Goal: Task Accomplishment & Management: Manage account settings

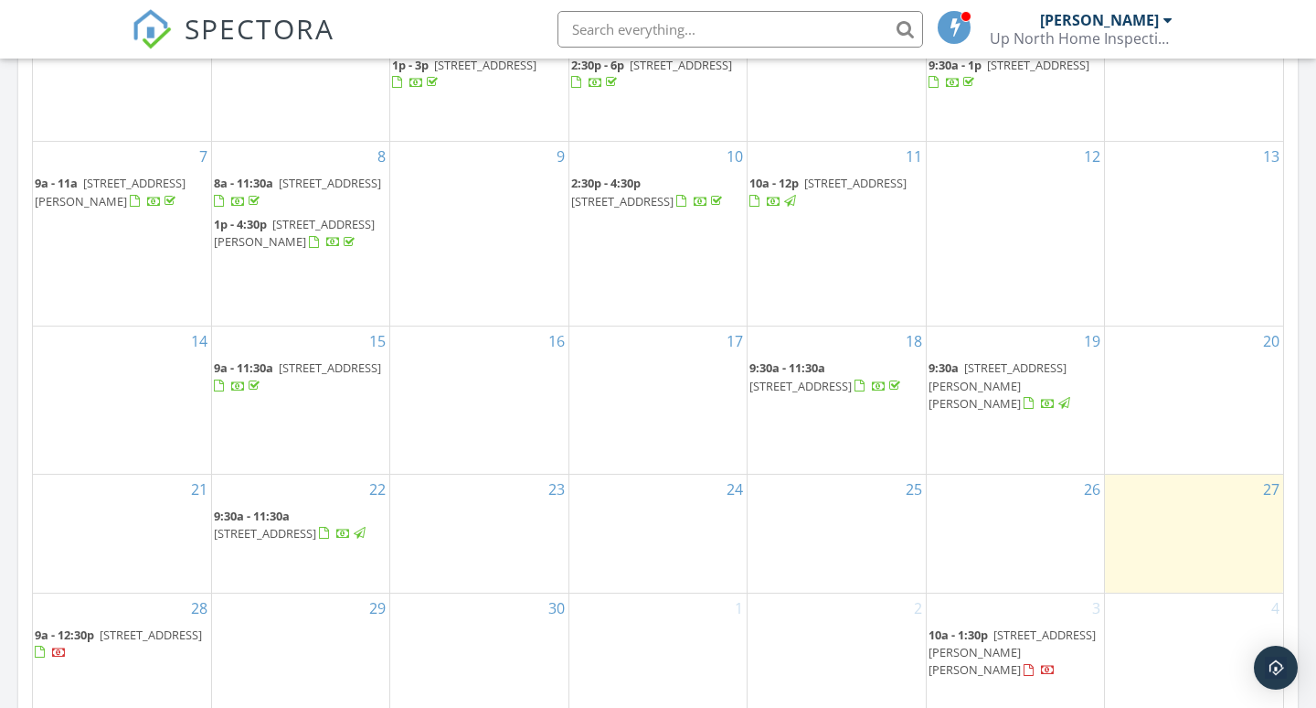
scroll to position [910, 0]
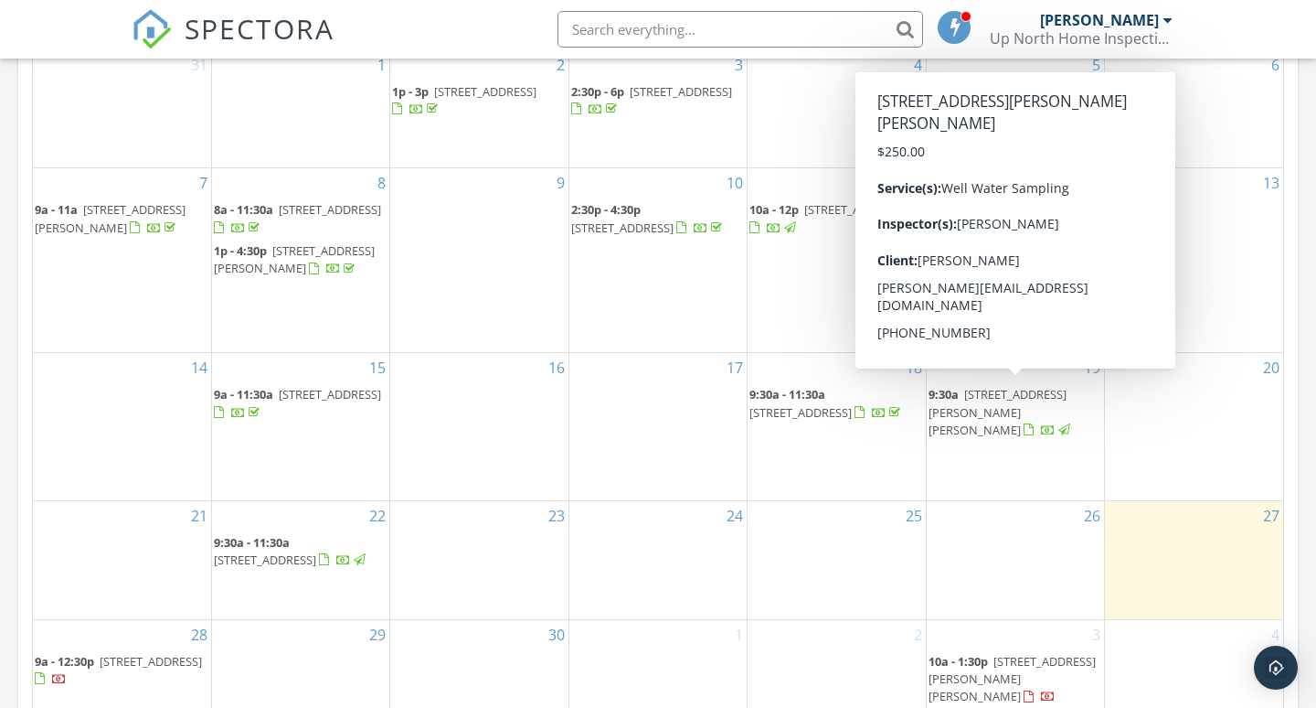
click at [994, 395] on span "[STREET_ADDRESS][PERSON_NAME][PERSON_NAME]" at bounding box center [998, 411] width 138 height 51
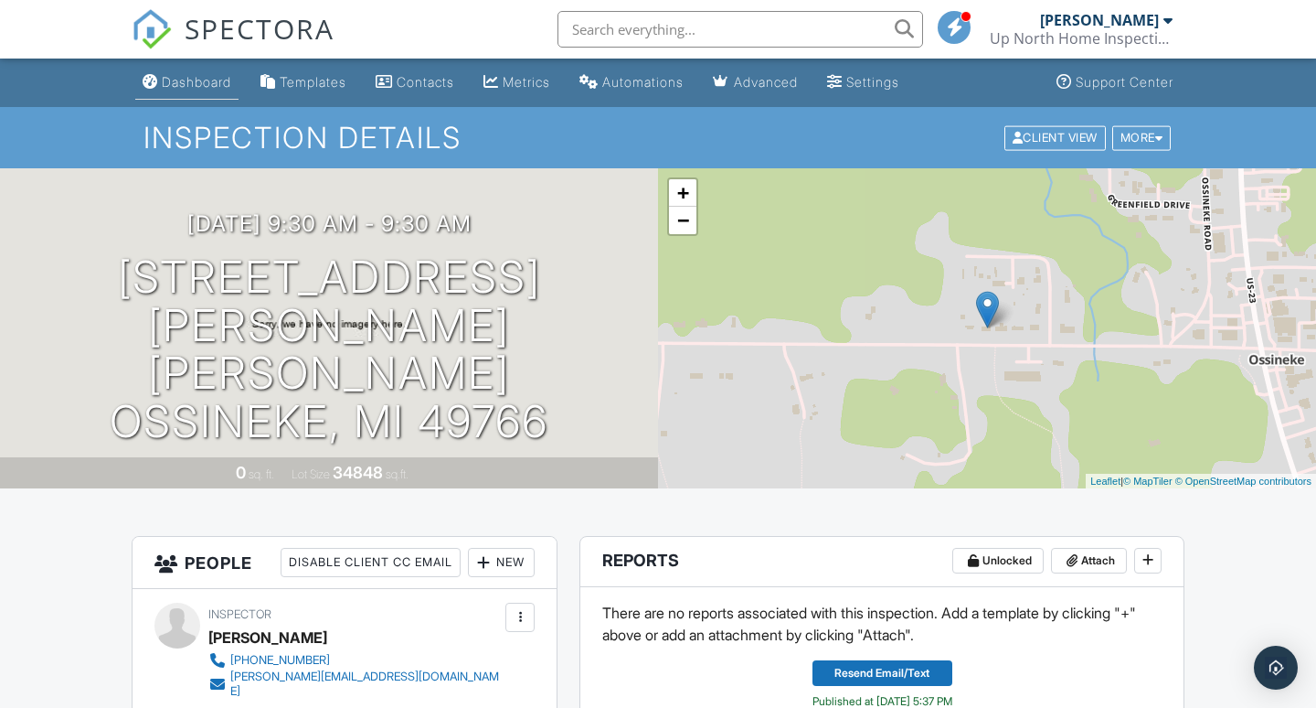
click at [186, 71] on link "Dashboard" at bounding box center [186, 83] width 103 height 34
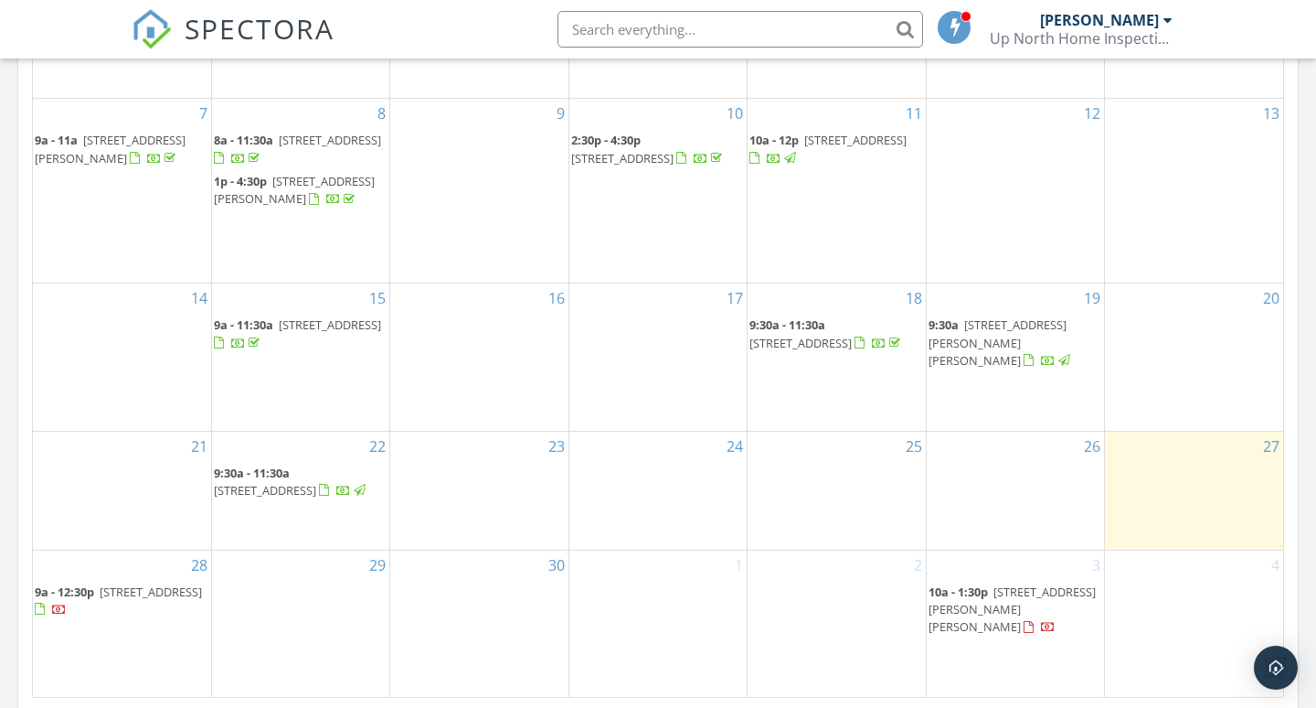
scroll to position [1009, 0]
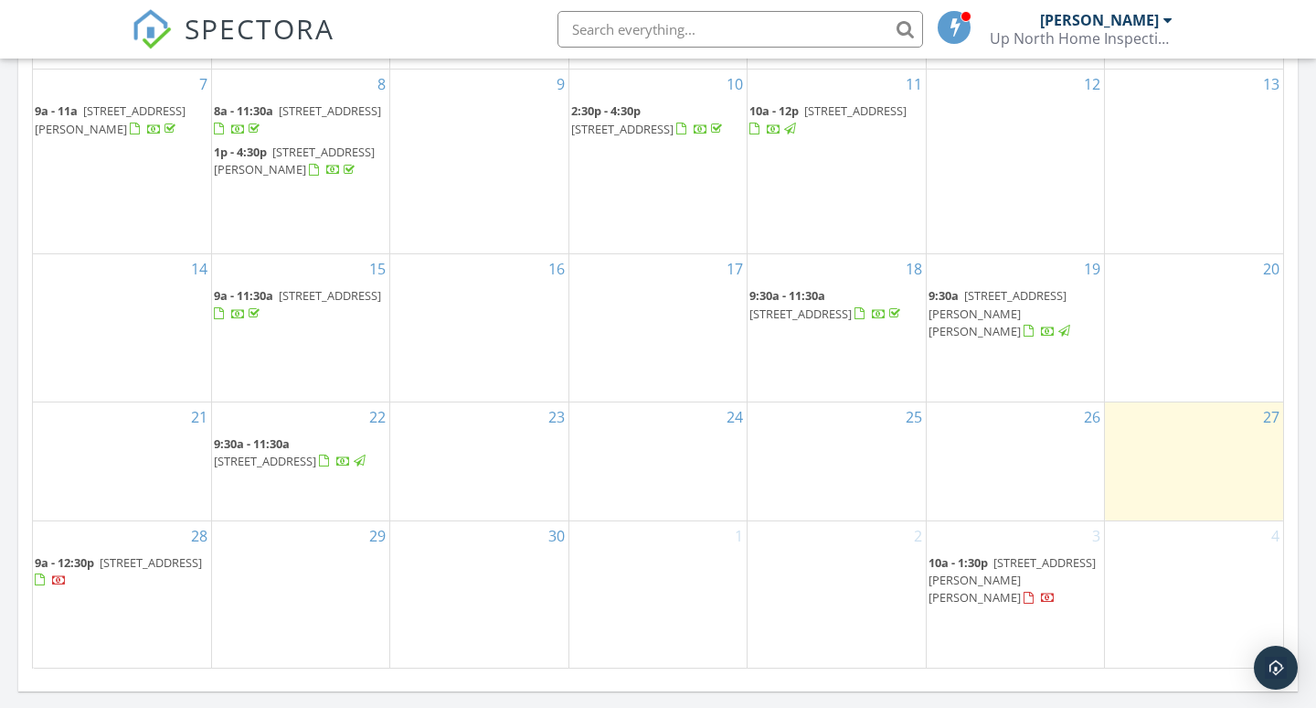
click at [809, 472] on div "25" at bounding box center [836, 461] width 177 height 118
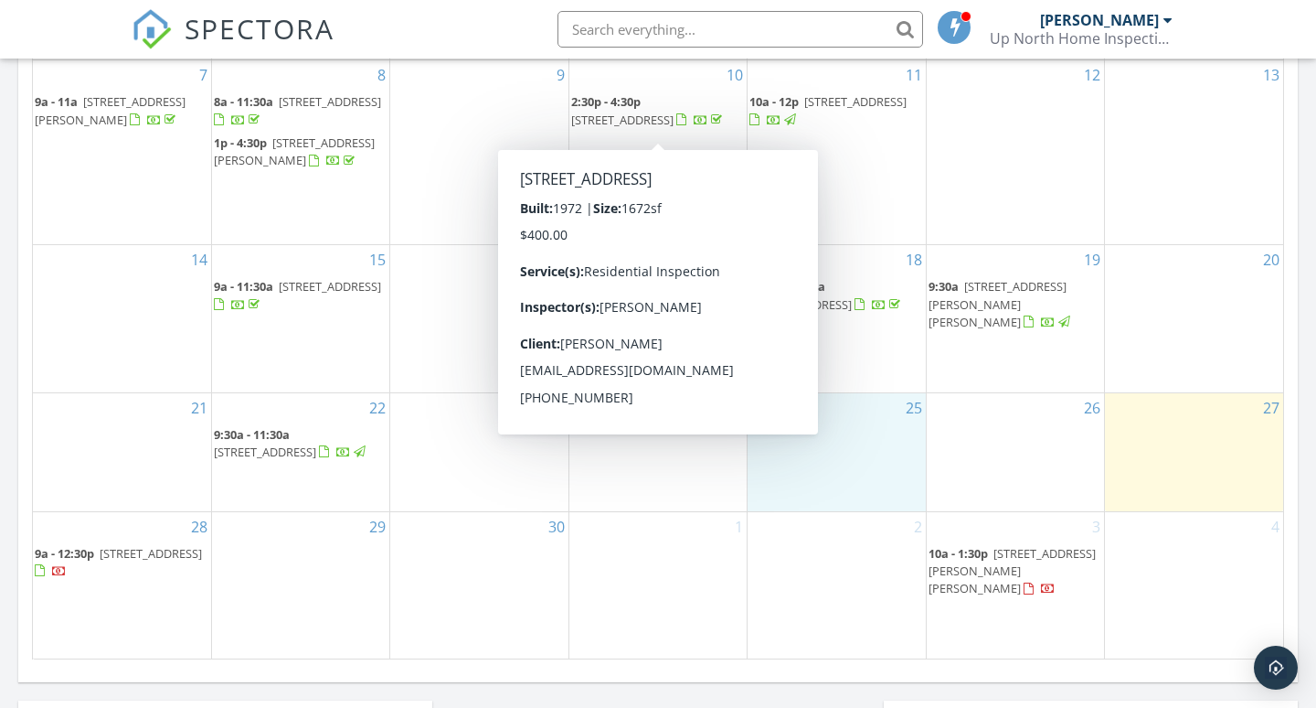
scroll to position [1228, 0]
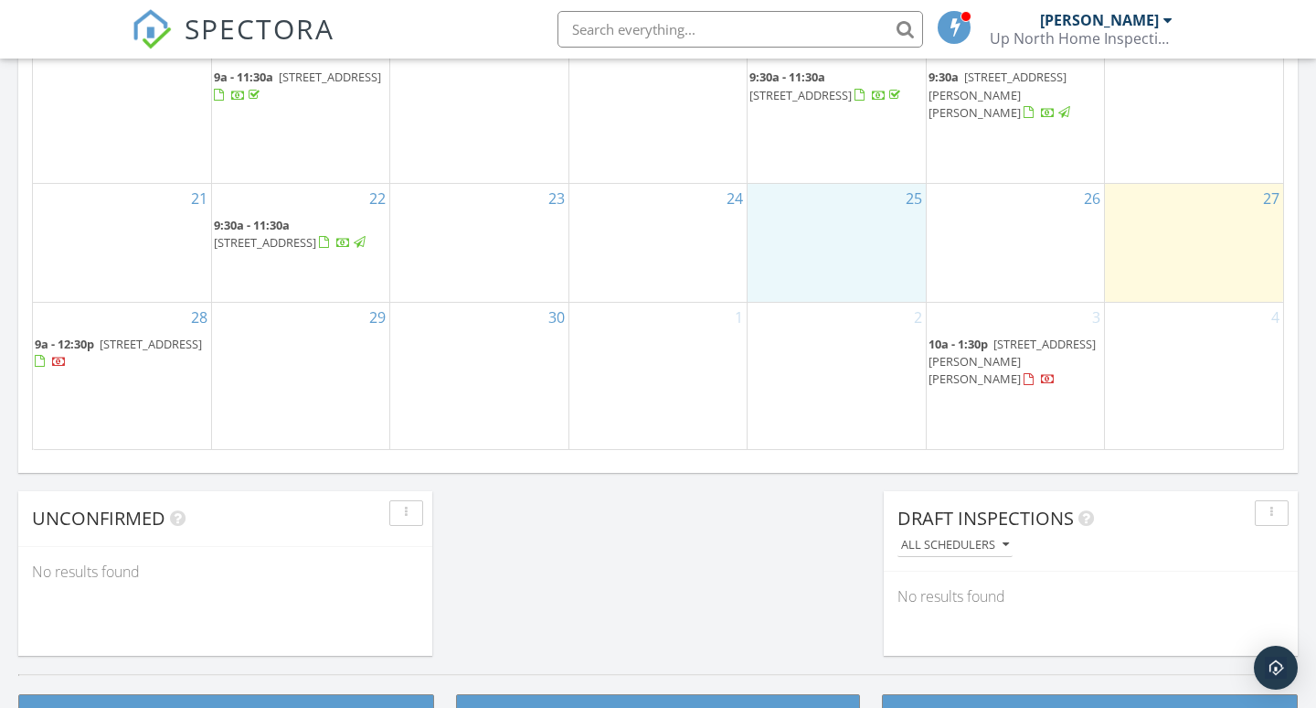
click at [987, 376] on span "4160 S Vaughn Lake Rd , Glennie 48737" at bounding box center [1012, 360] width 167 height 51
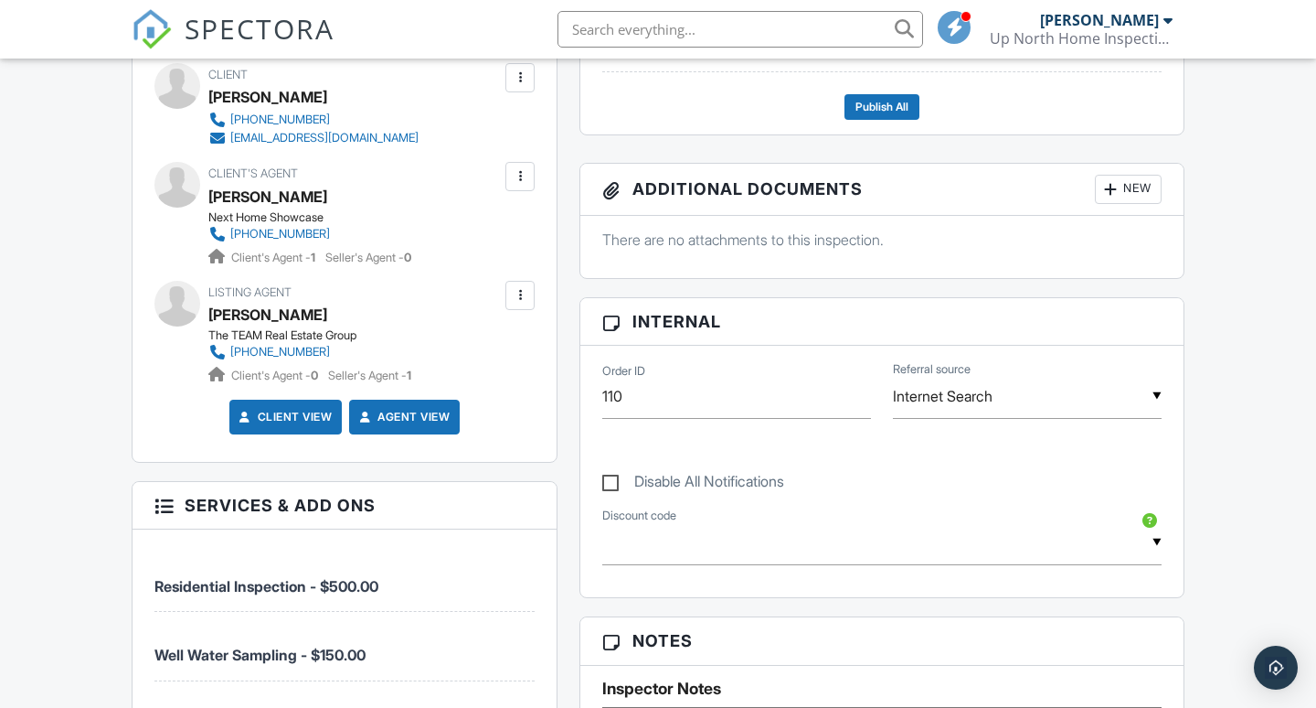
scroll to position [659, 0]
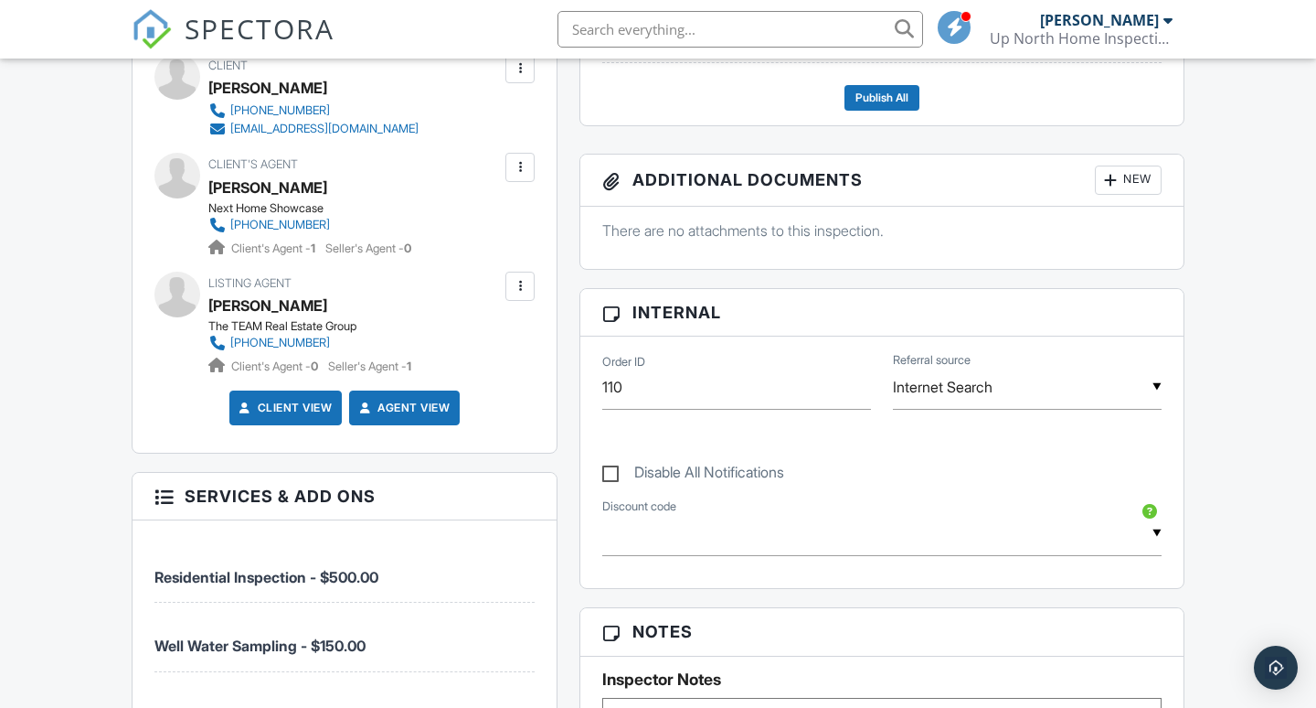
click at [523, 277] on div at bounding box center [520, 286] width 18 height 18
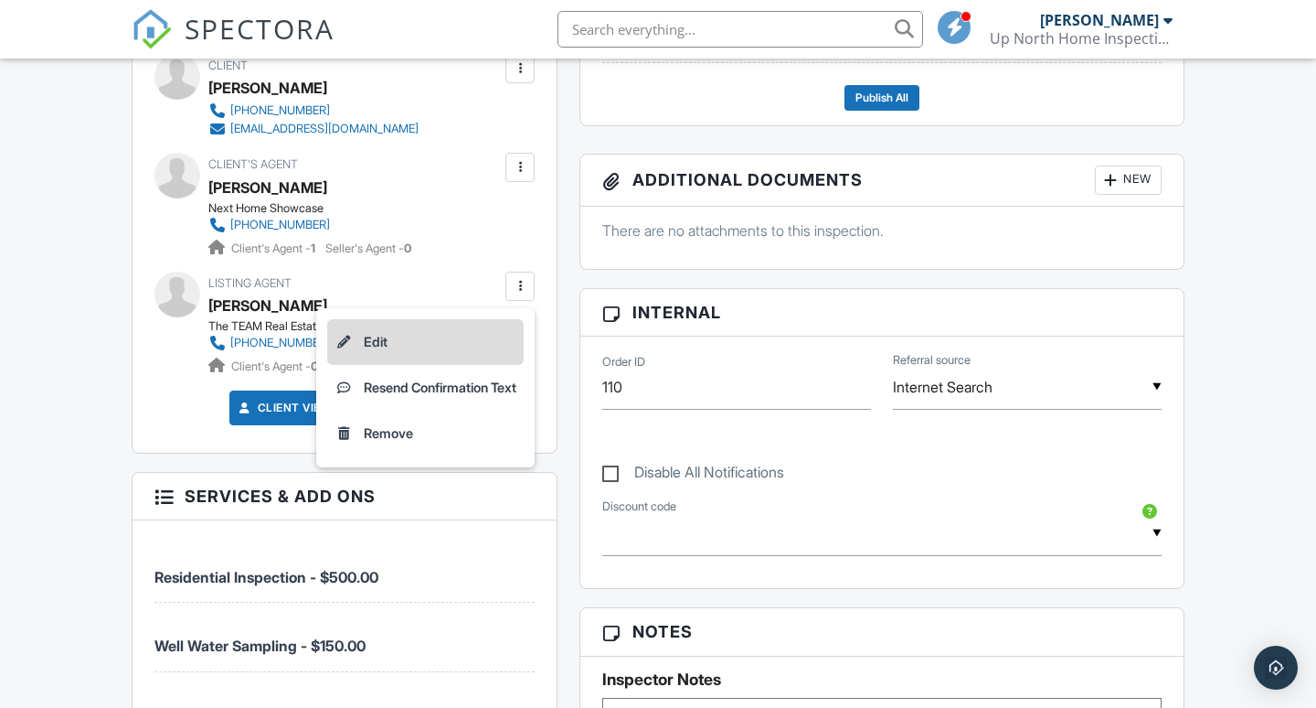
click at [371, 327] on li "Edit" at bounding box center [425, 342] width 197 height 46
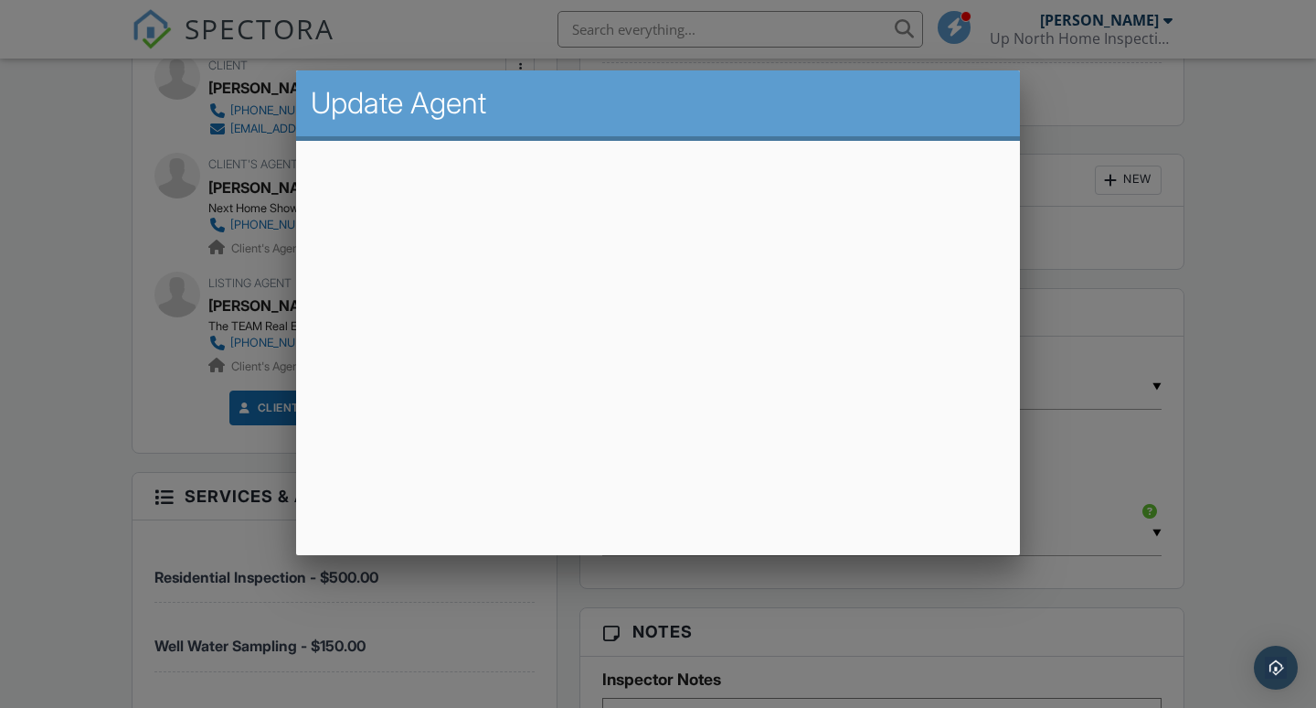
click at [1226, 228] on div at bounding box center [658, 351] width 1316 height 885
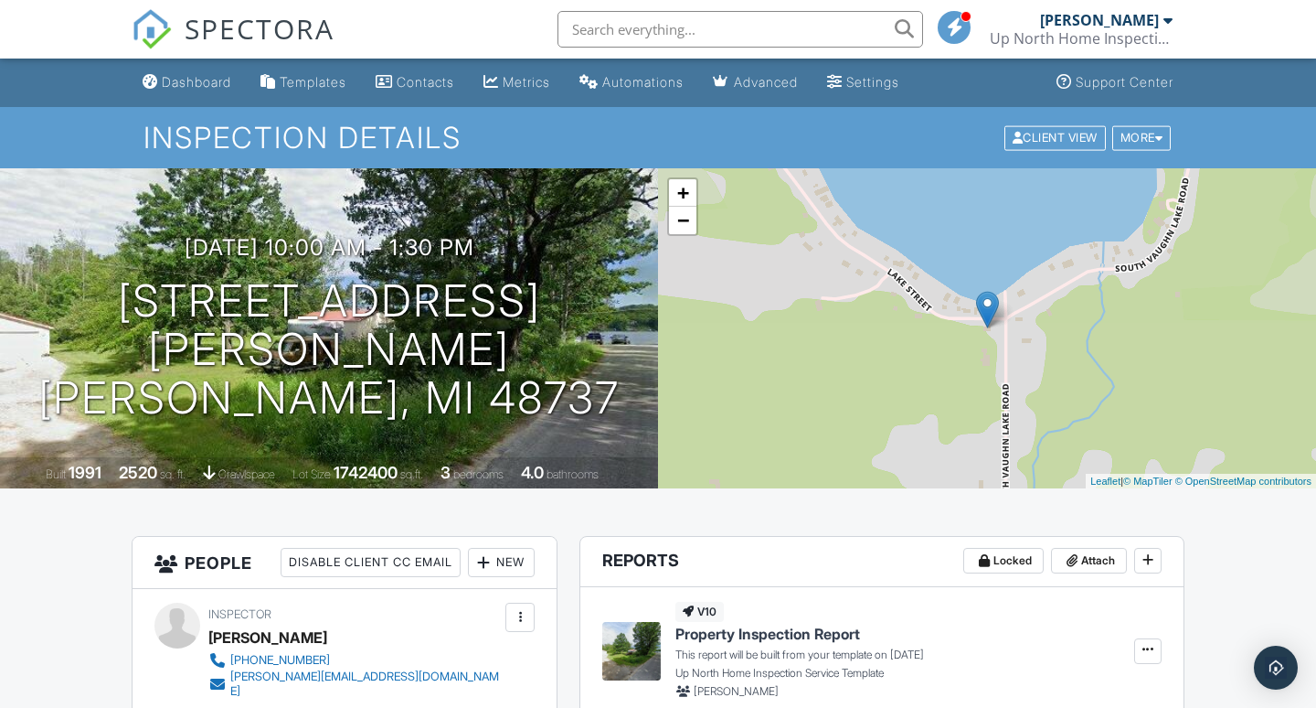
scroll to position [0, 0]
click at [197, 77] on div "Dashboard" at bounding box center [196, 82] width 69 height 16
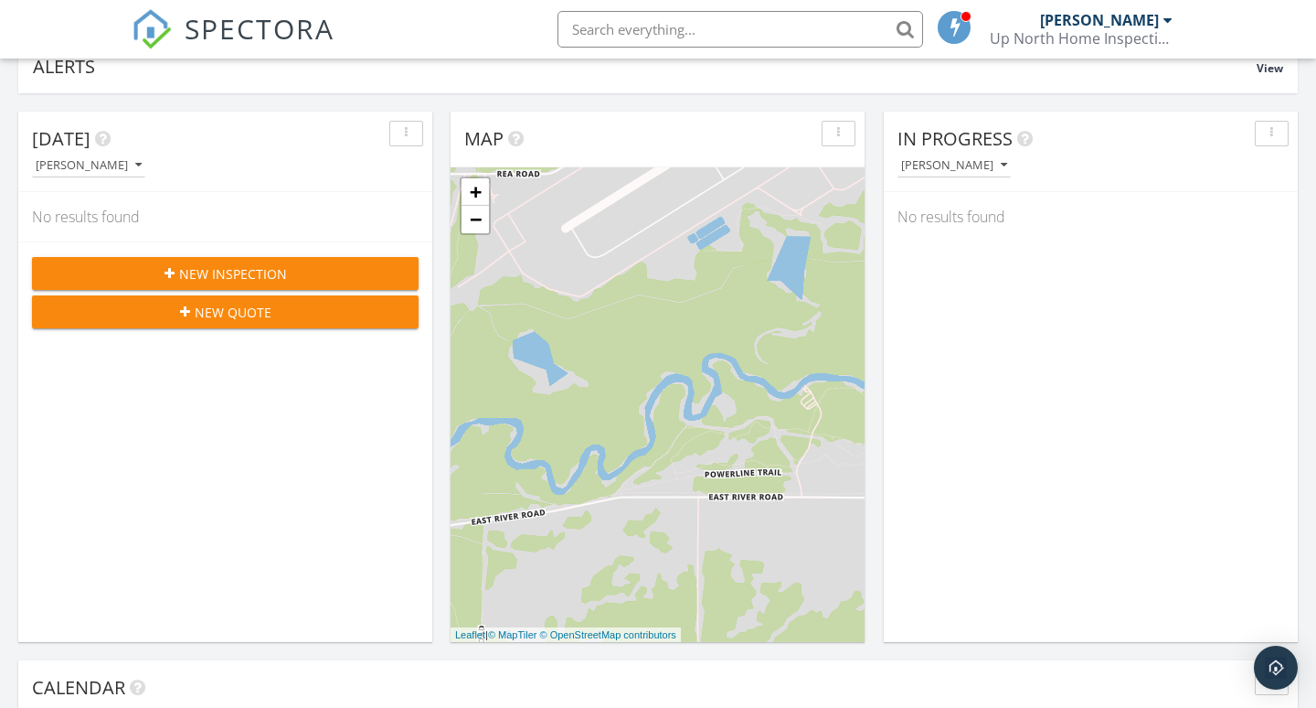
scroll to position [69, 0]
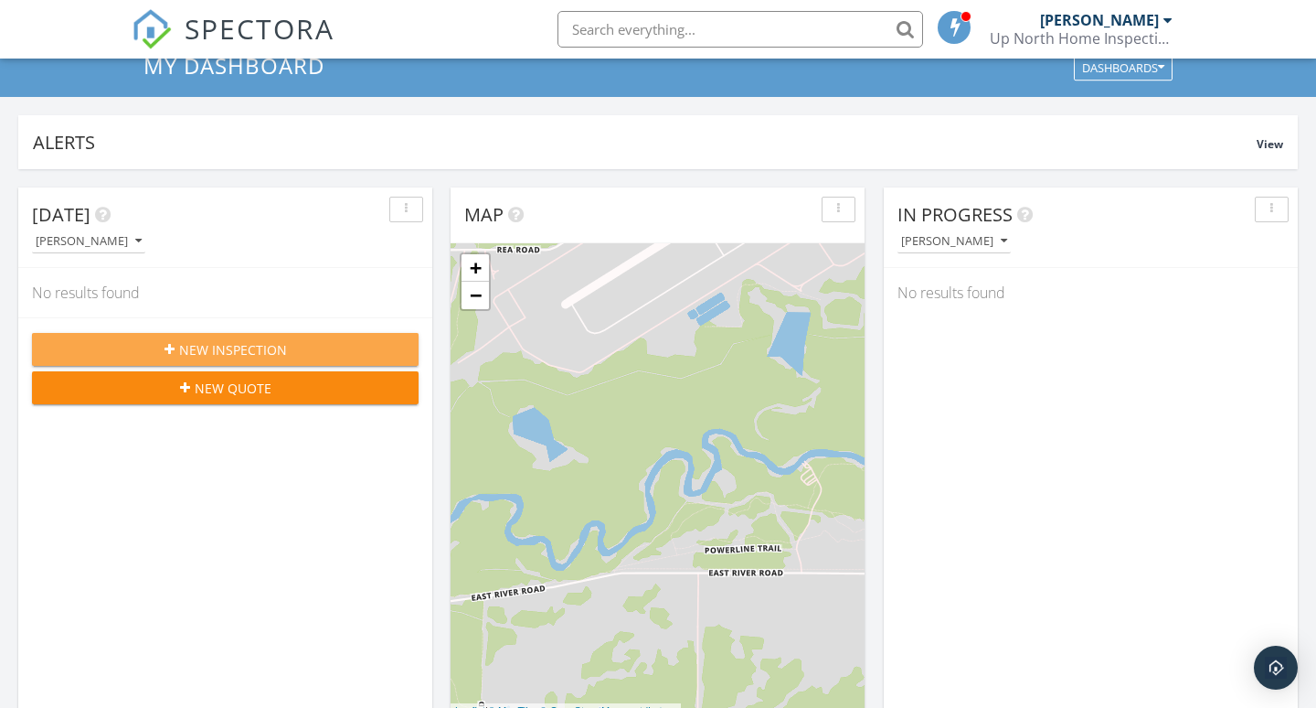
click at [243, 335] on button "New Inspection" at bounding box center [225, 349] width 387 height 33
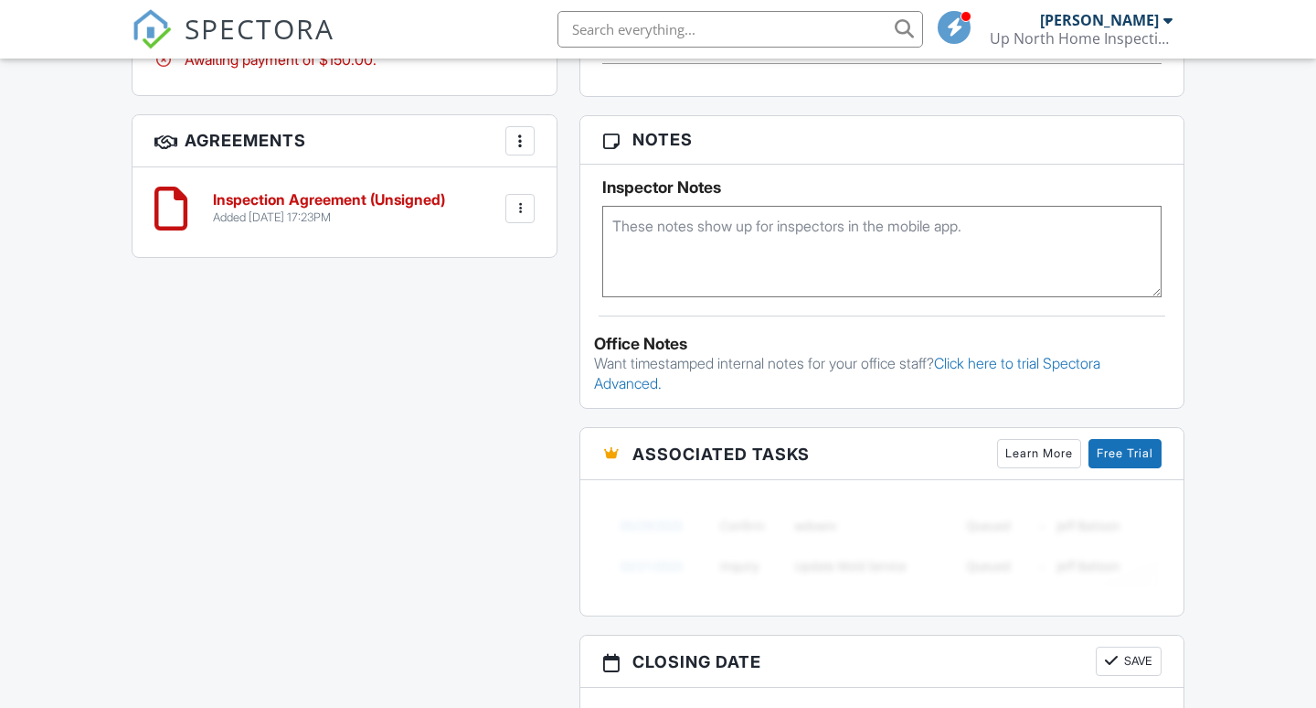
scroll to position [907, 0]
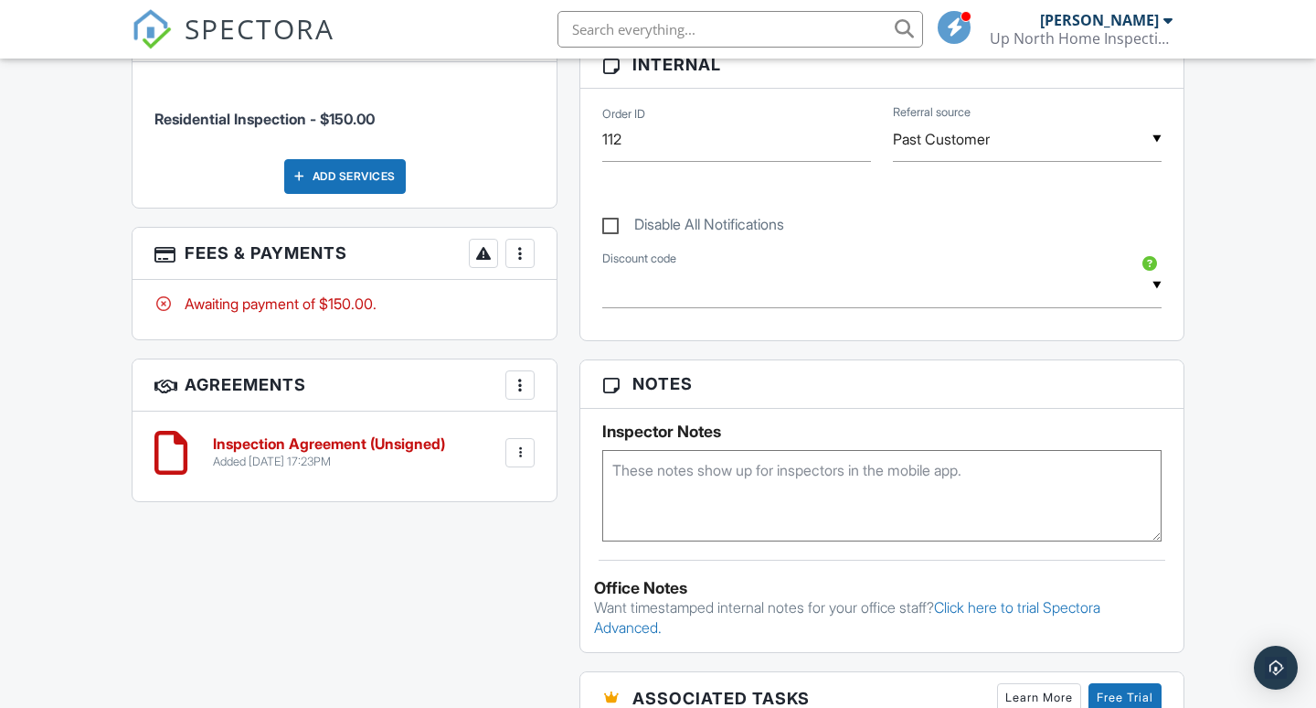
click at [525, 443] on div at bounding box center [520, 452] width 18 height 18
click at [271, 436] on h6 "Inspection Agreement (Unsigned)" at bounding box center [329, 444] width 232 height 16
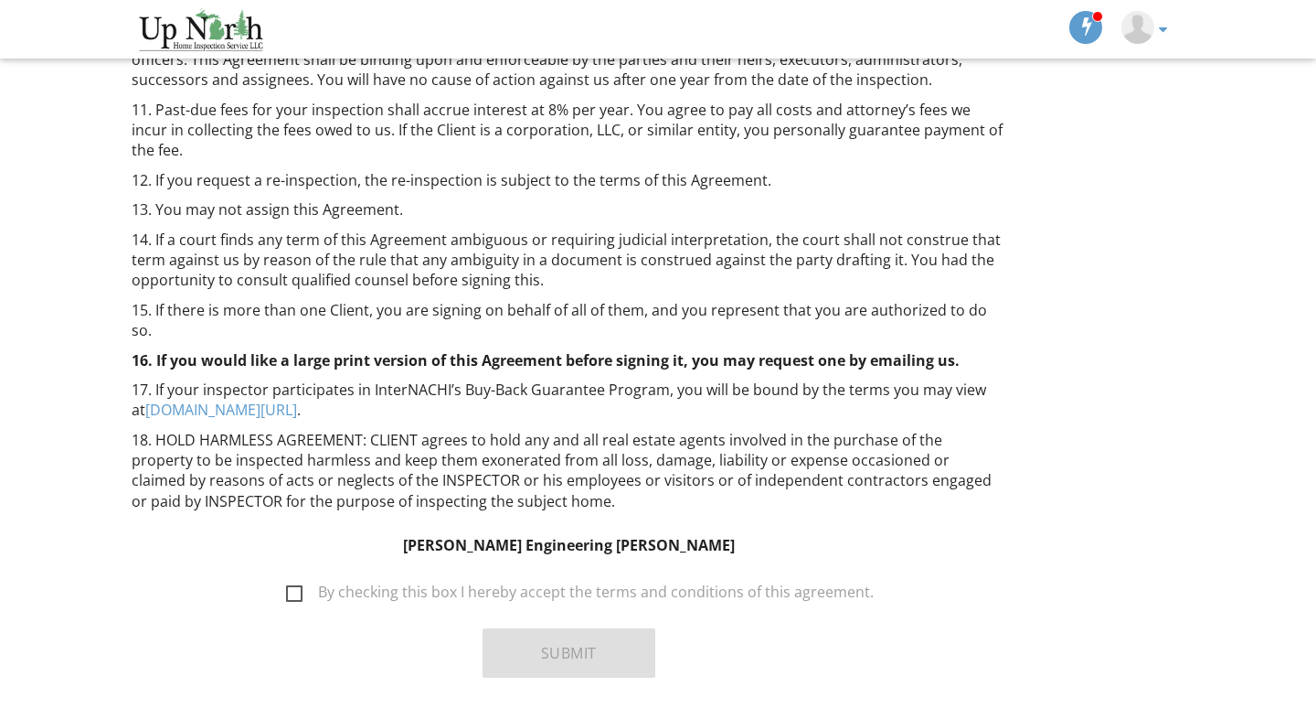
scroll to position [1506, 0]
click at [291, 584] on label "By checking this box I hereby accept the terms and conditions of this agreement." at bounding box center [580, 595] width 588 height 23
click at [287, 579] on input "By checking this box I hereby accept the terms and conditions of this agreement." at bounding box center [281, 585] width 12 height 12
checkbox input "true"
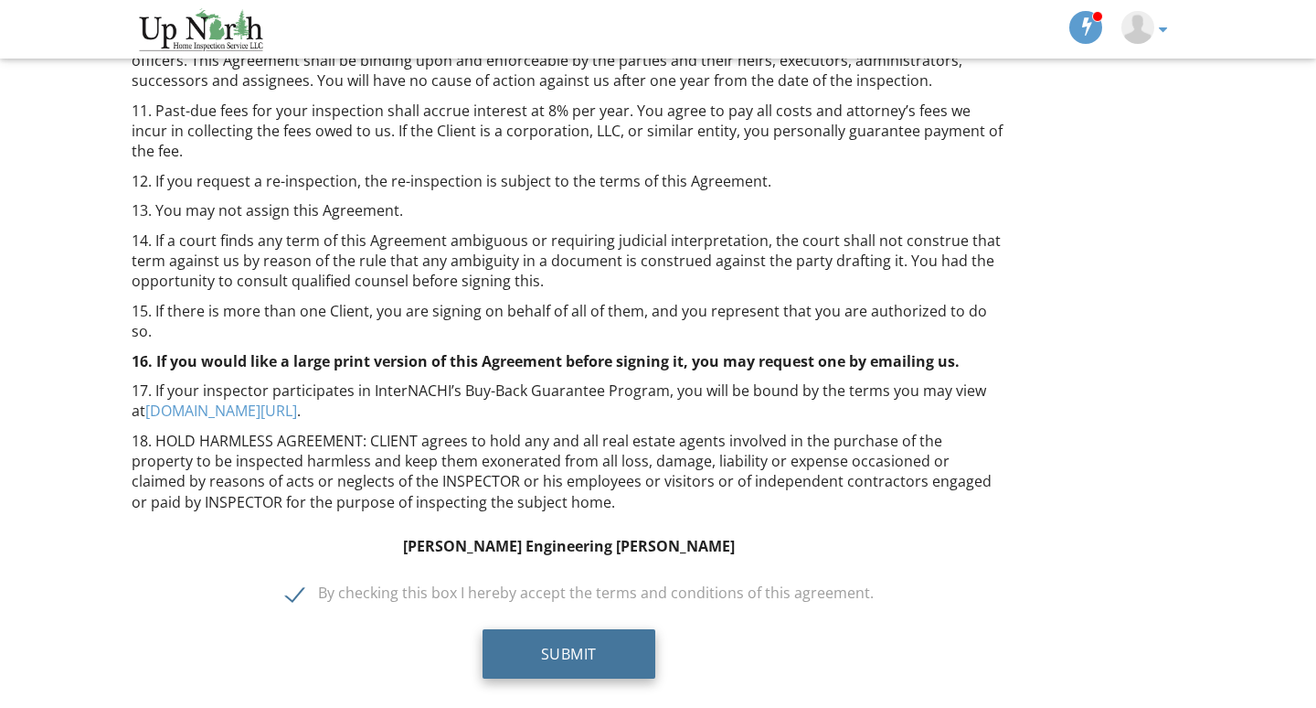
click at [559, 629] on button "Submit" at bounding box center [569, 653] width 173 height 49
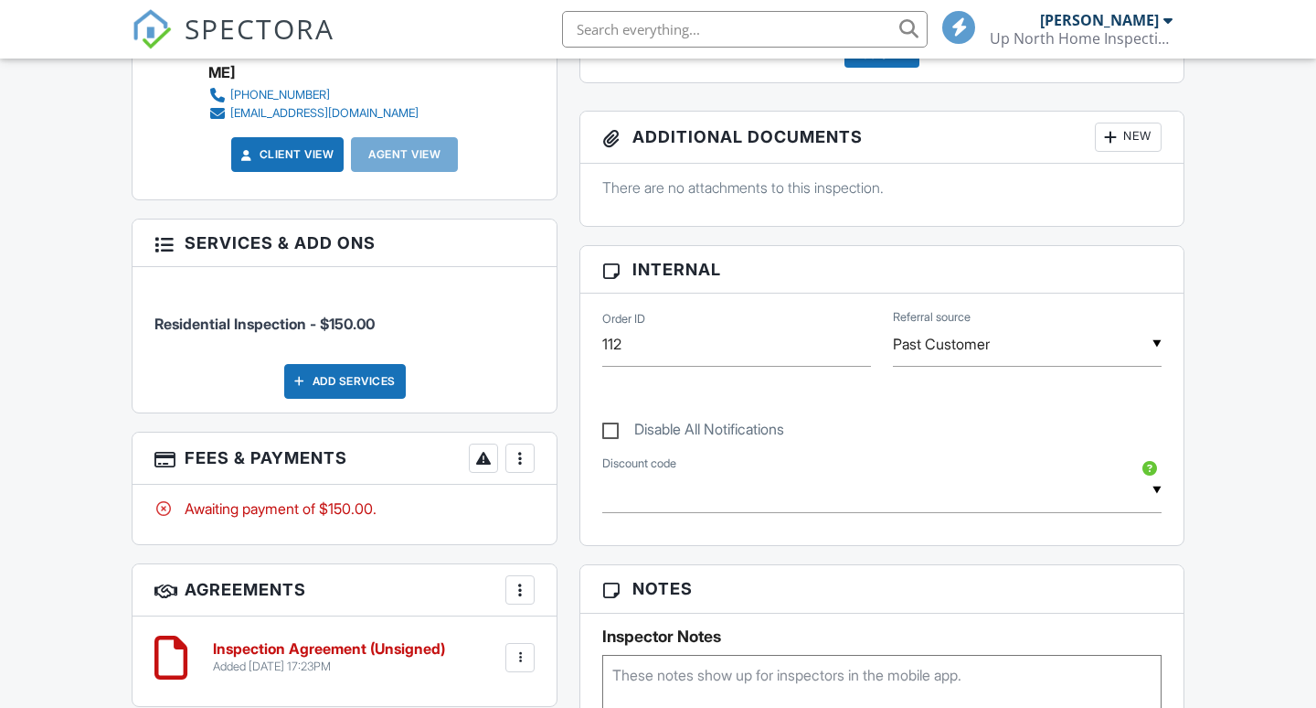
scroll to position [702, 0]
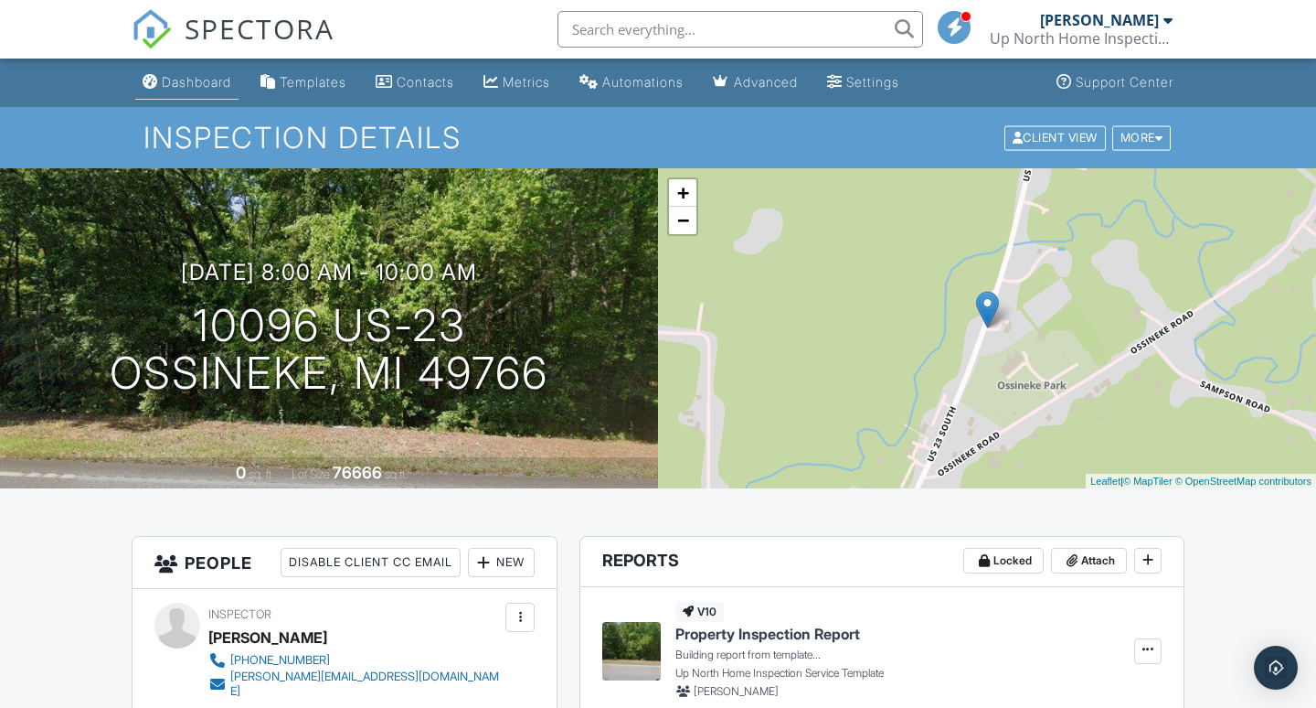
click at [197, 82] on div "Dashboard" at bounding box center [196, 82] width 69 height 16
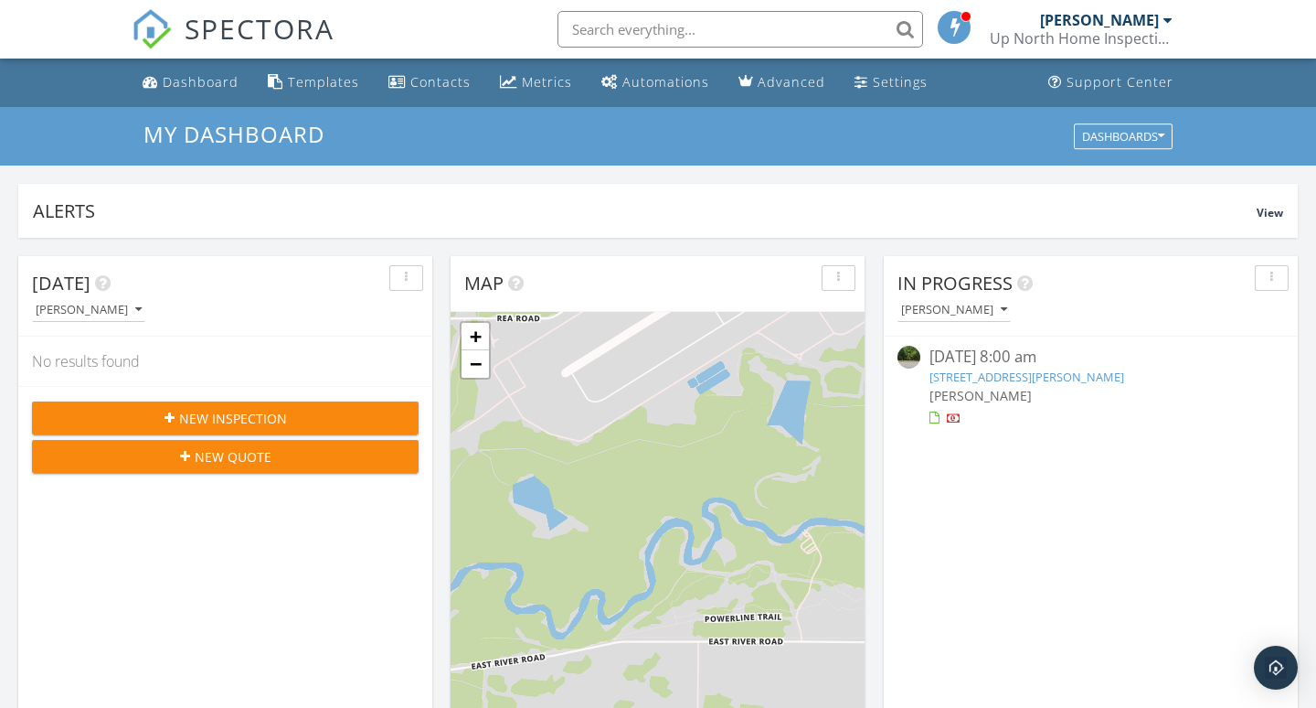
scroll to position [1665, 1317]
click at [241, 417] on span "New Inspection" at bounding box center [233, 418] width 108 height 19
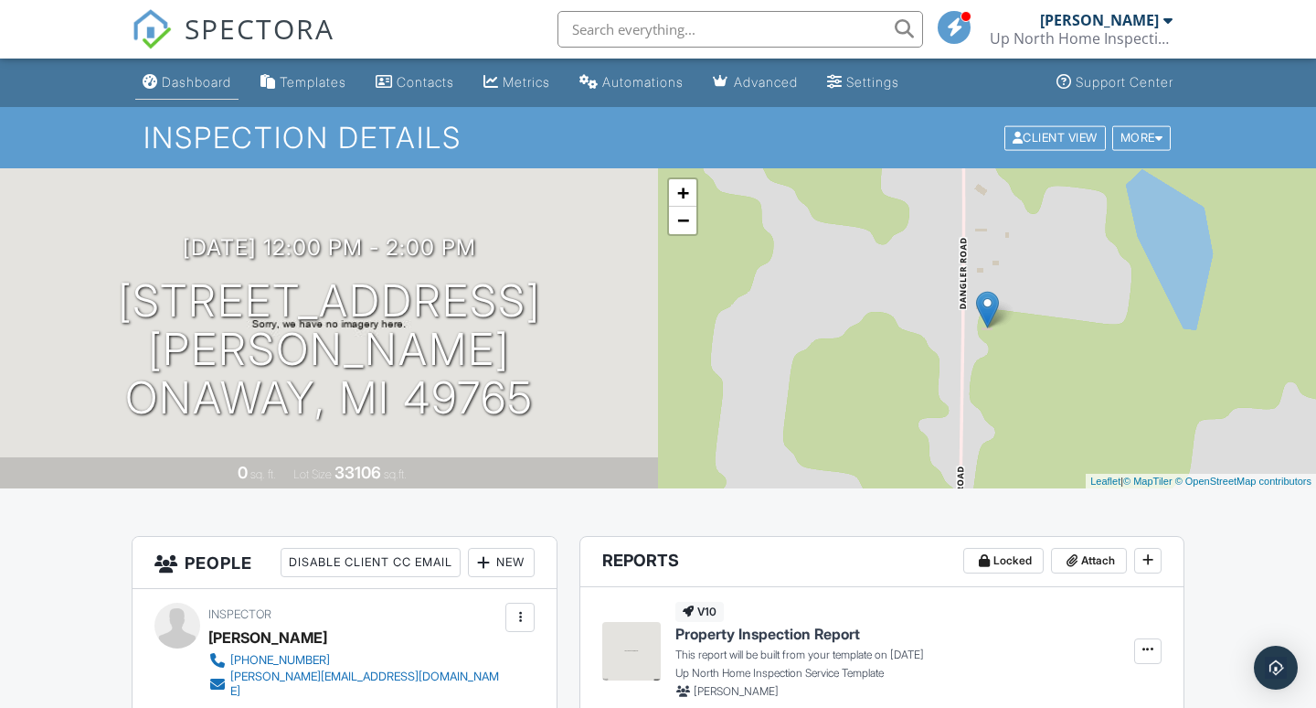
click at [199, 78] on div "Dashboard" at bounding box center [196, 82] width 69 height 16
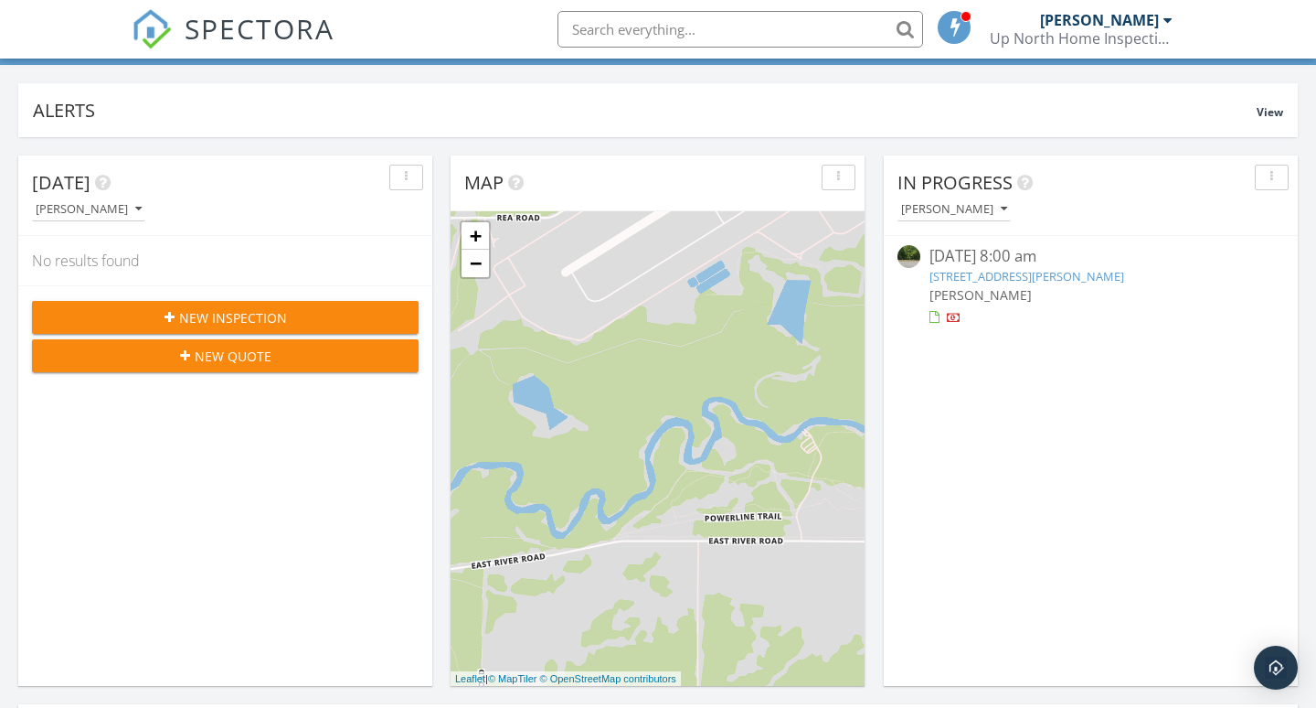
scroll to position [119, 0]
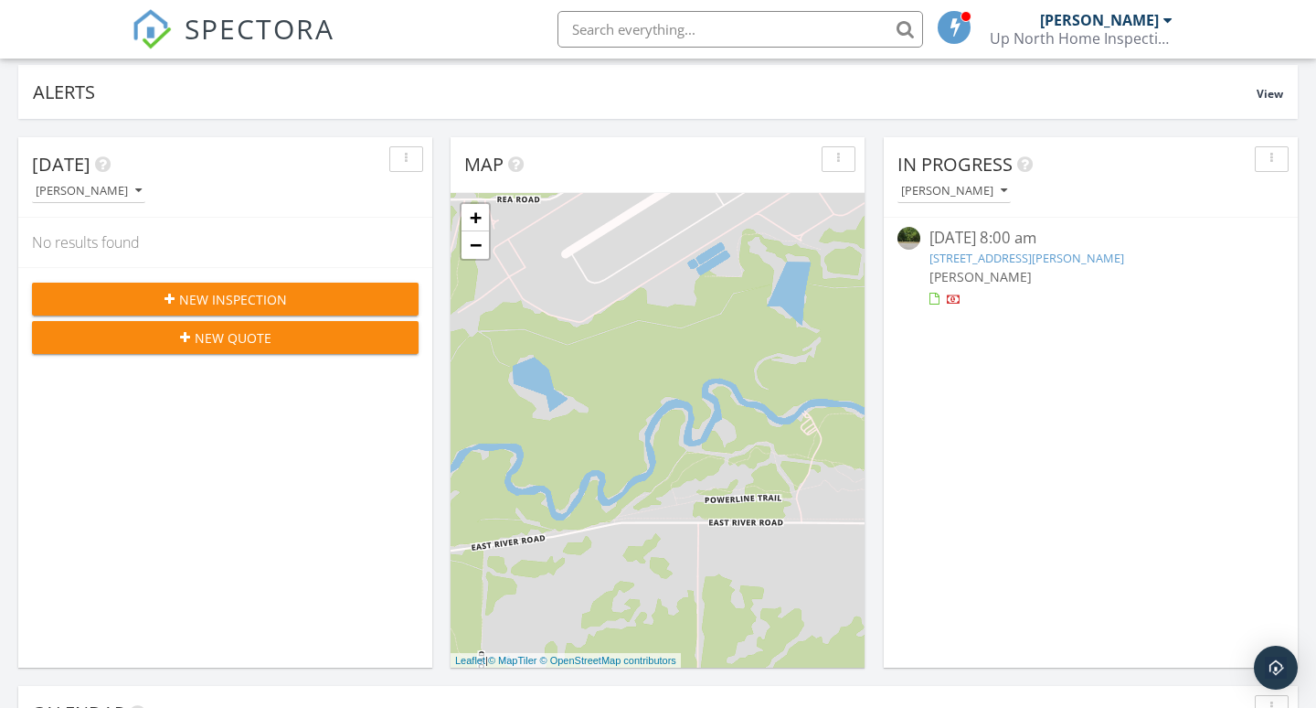
click at [223, 302] on span "New Inspection" at bounding box center [233, 299] width 108 height 19
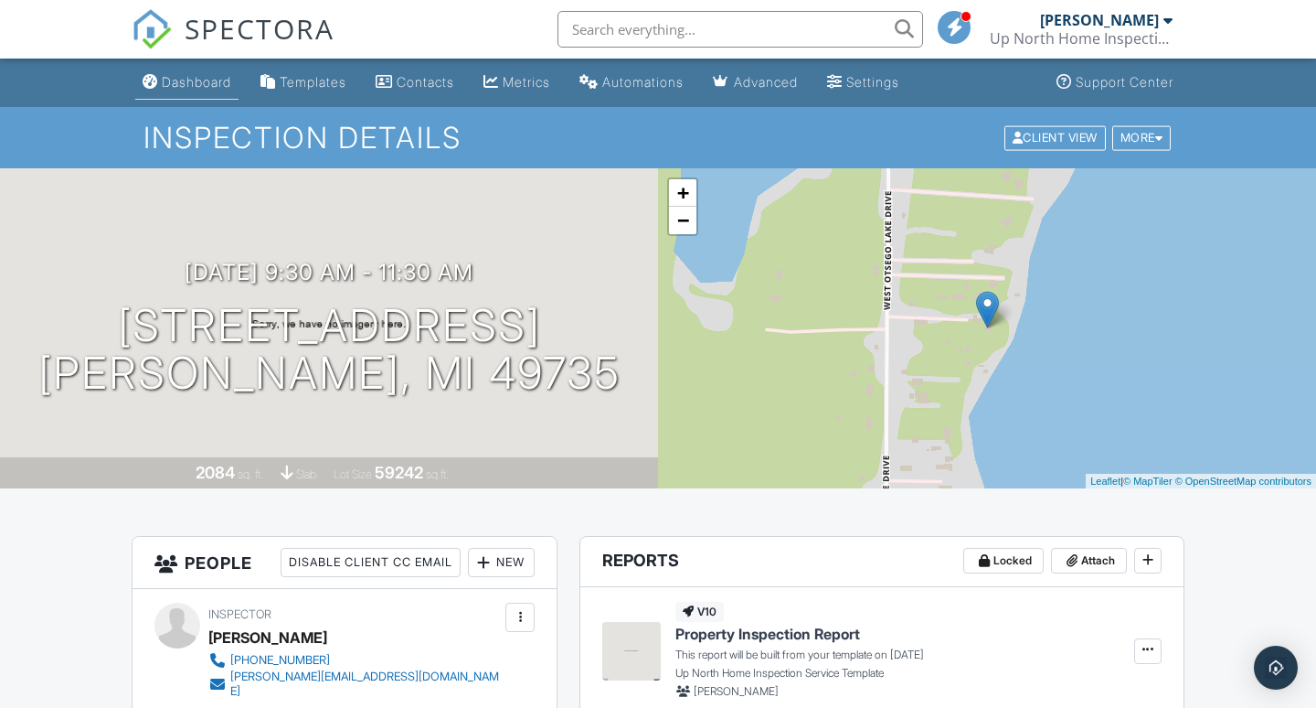
click at [197, 89] on div "Dashboard" at bounding box center [196, 82] width 69 height 16
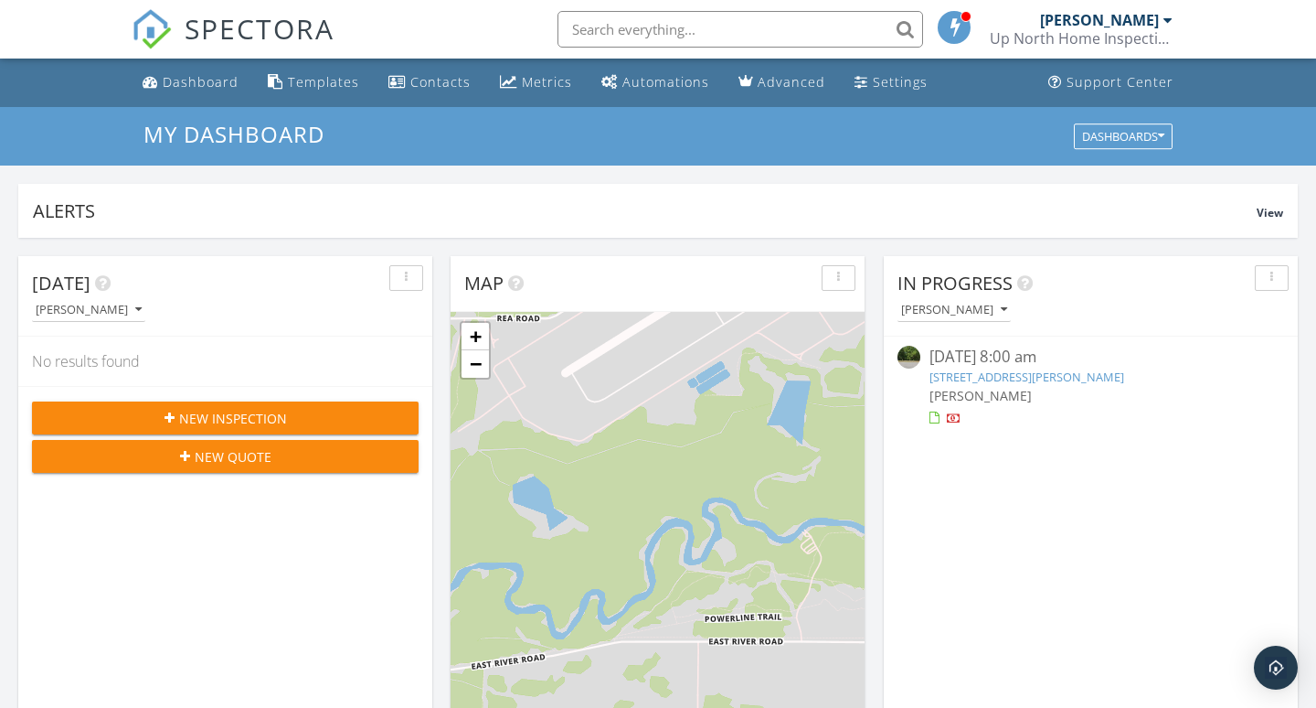
click at [252, 409] on span "New Inspection" at bounding box center [233, 418] width 108 height 19
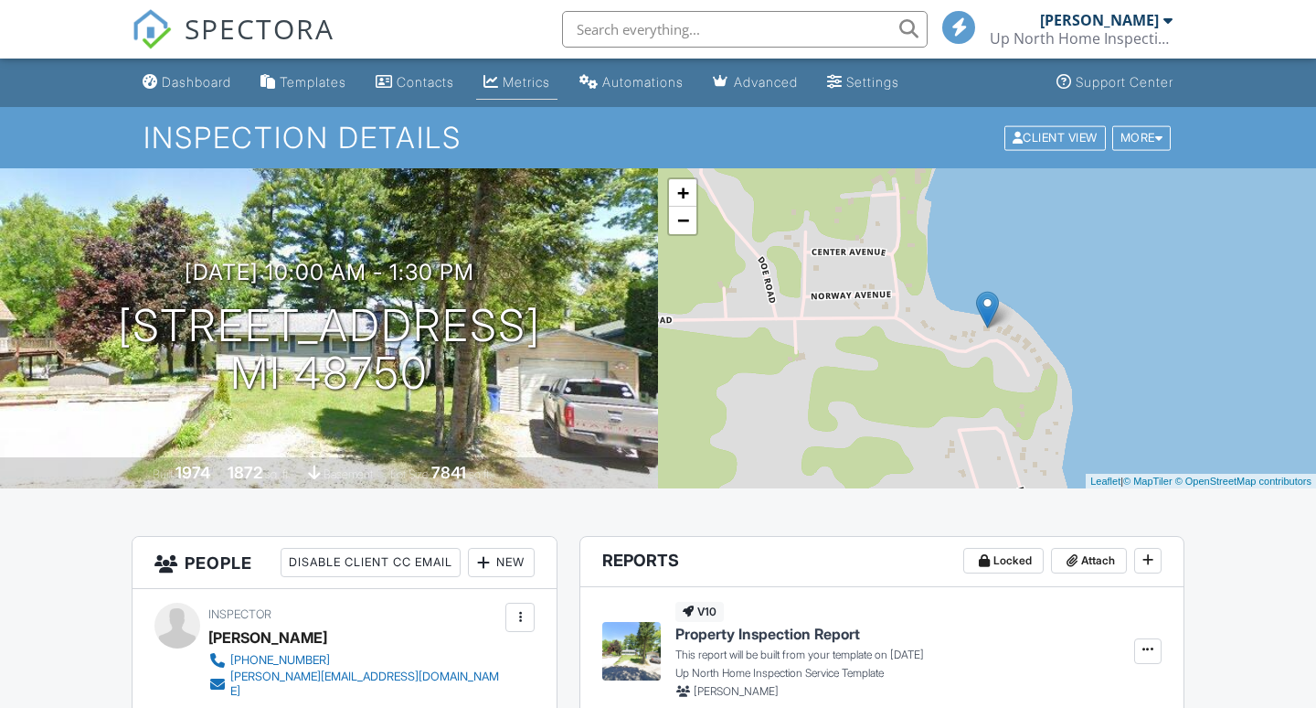
click at [534, 83] on div "Metrics" at bounding box center [527, 82] width 48 height 16
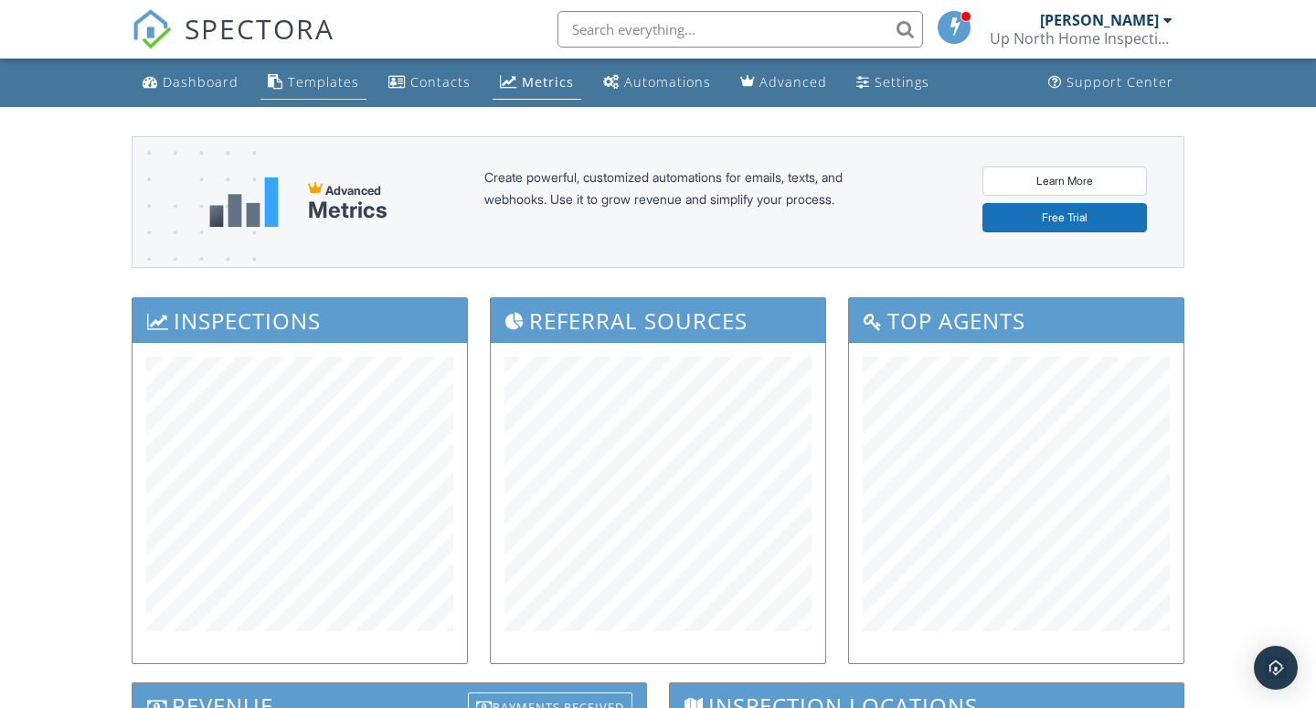
click at [293, 80] on div "Templates" at bounding box center [323, 81] width 71 height 17
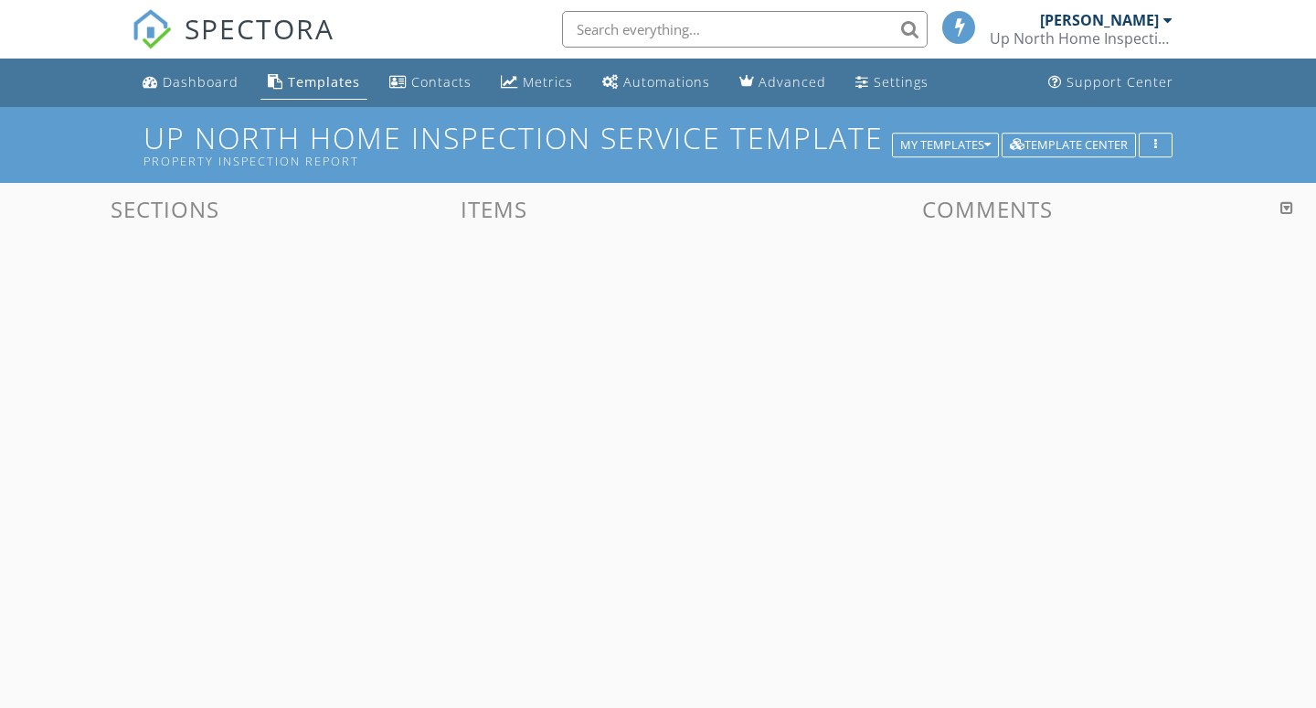
click at [198, 80] on div "Dashboard" at bounding box center [201, 81] width 76 height 17
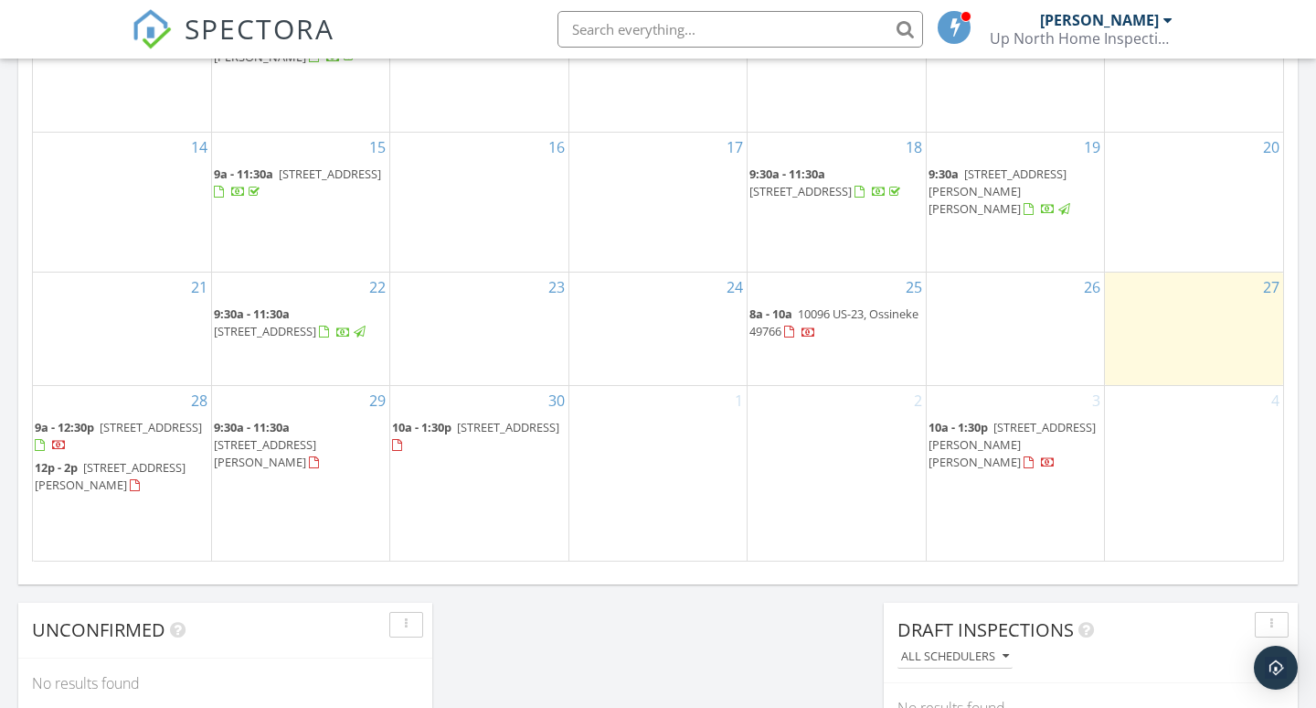
scroll to position [1124, 0]
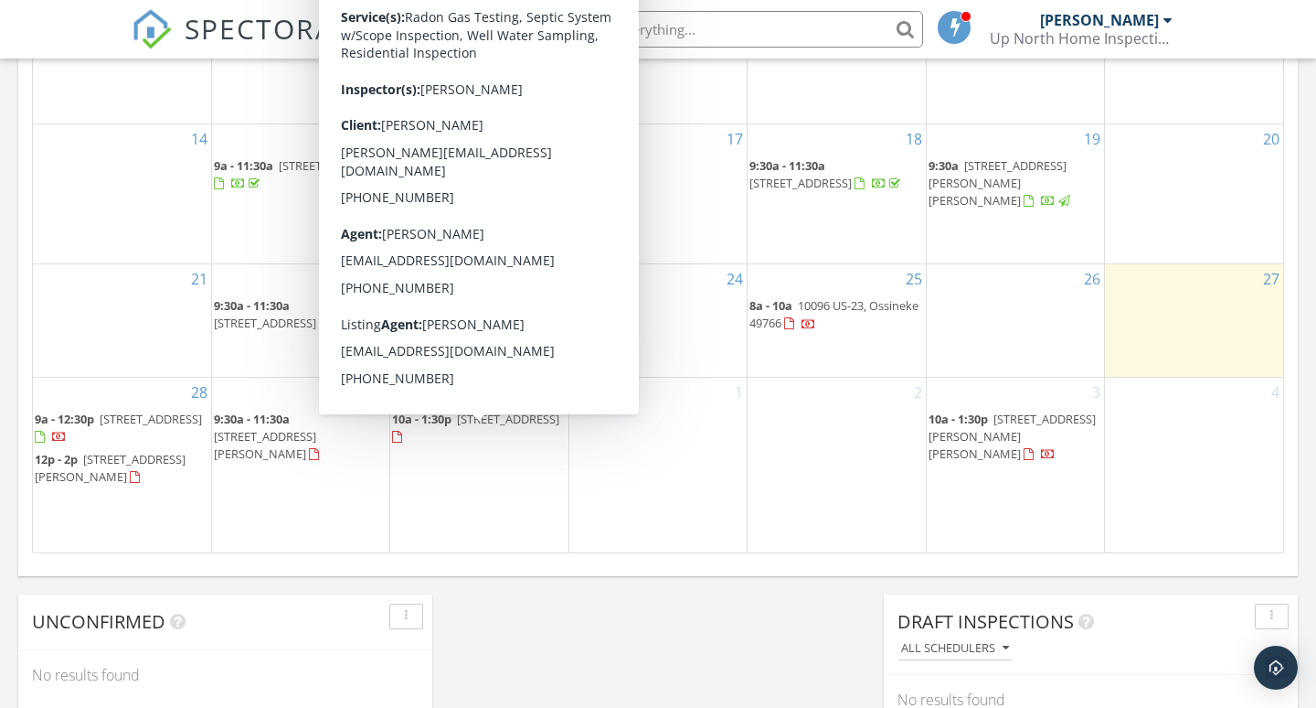
click at [457, 427] on span "[STREET_ADDRESS]" at bounding box center [508, 418] width 102 height 16
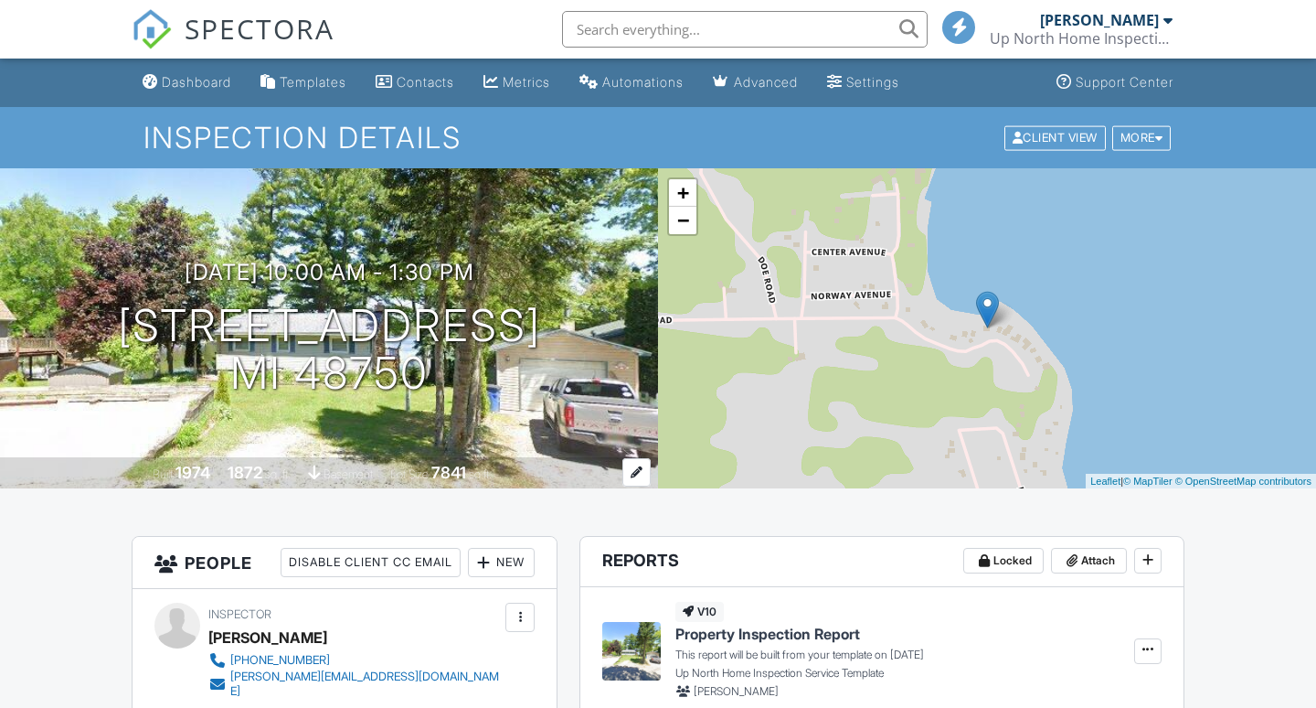
scroll to position [39, 0]
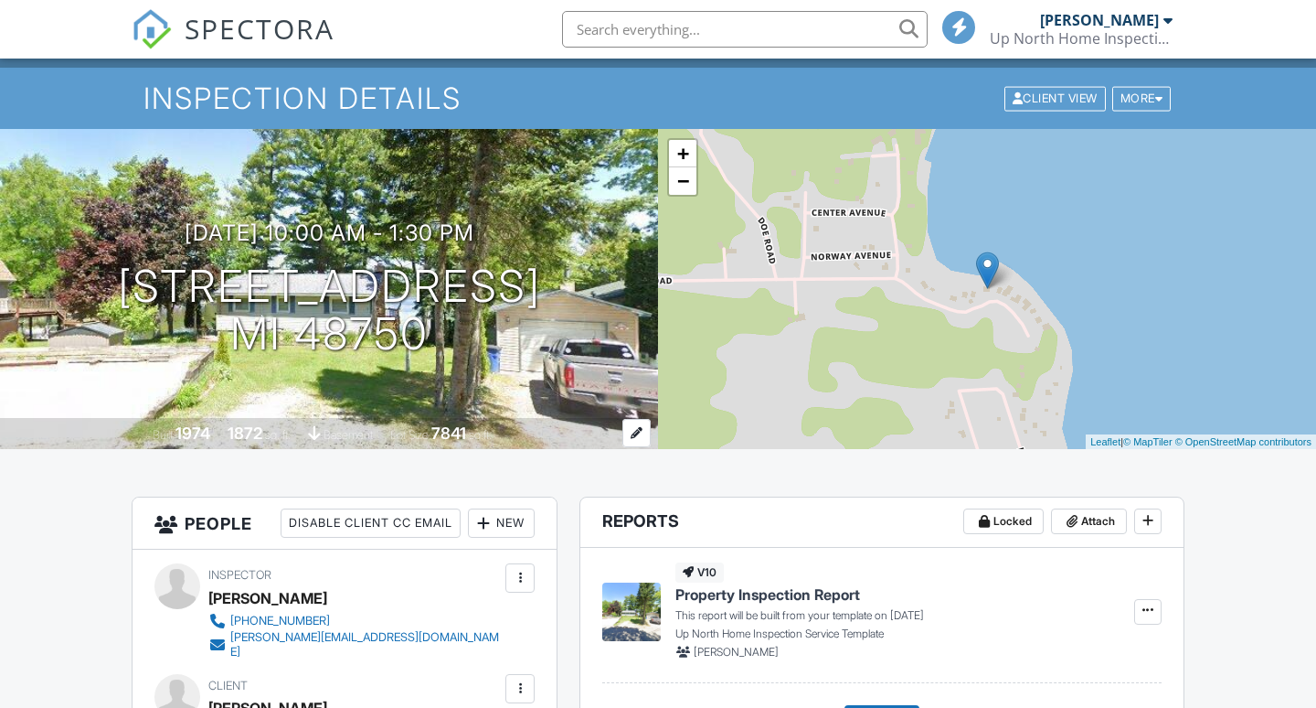
click at [636, 438] on div at bounding box center [637, 433] width 28 height 28
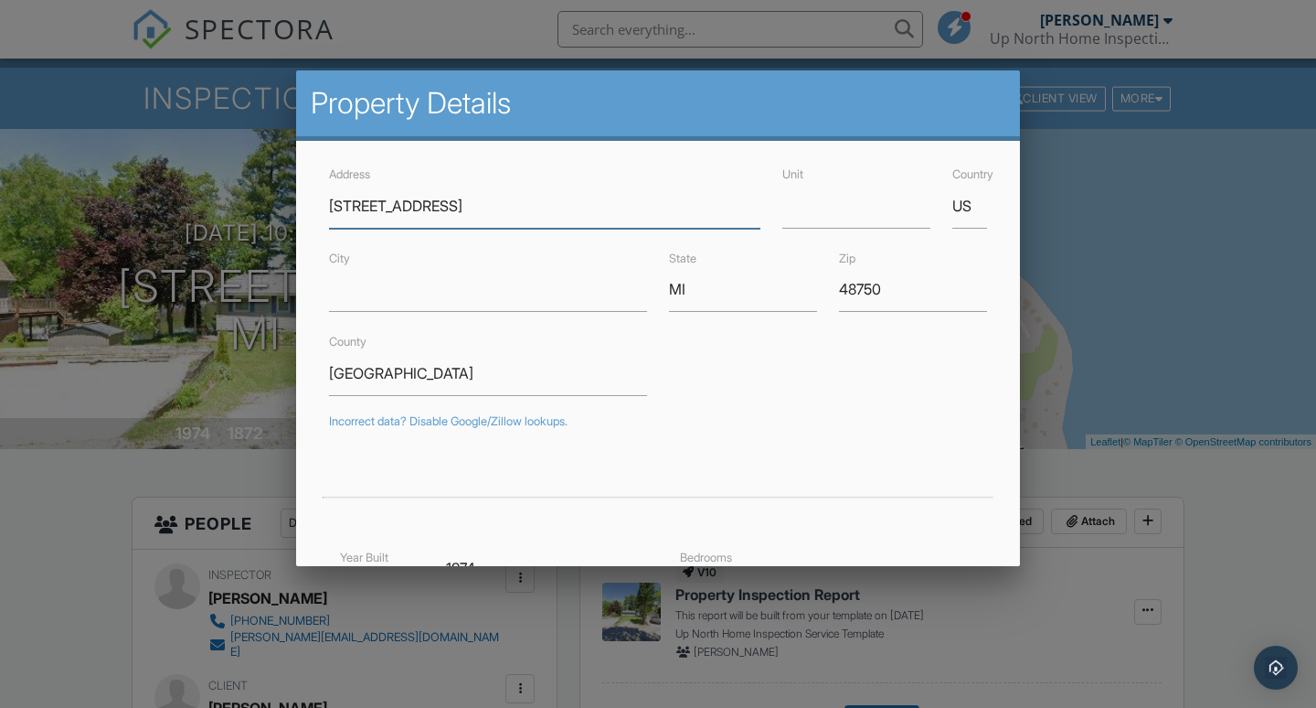
scroll to position [233, 0]
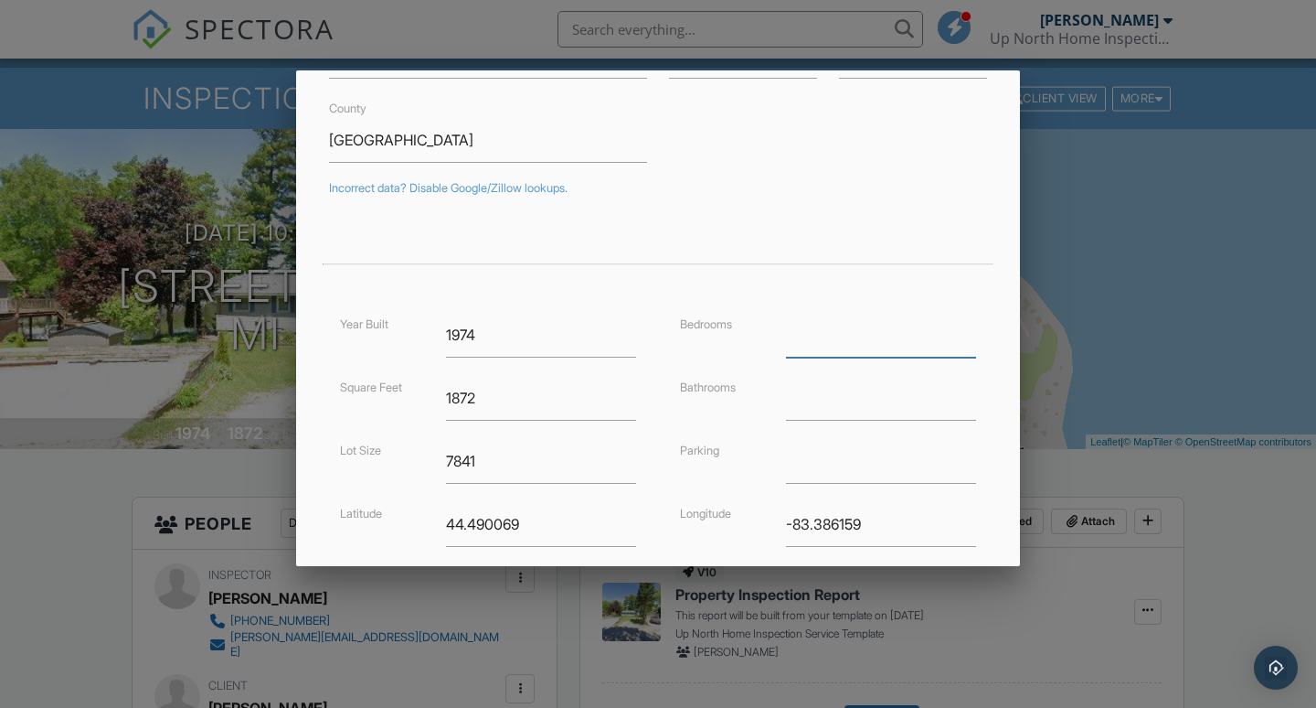
click at [832, 335] on input "number" at bounding box center [881, 335] width 190 height 45
type input "3"
click at [831, 398] on input "number" at bounding box center [881, 398] width 190 height 45
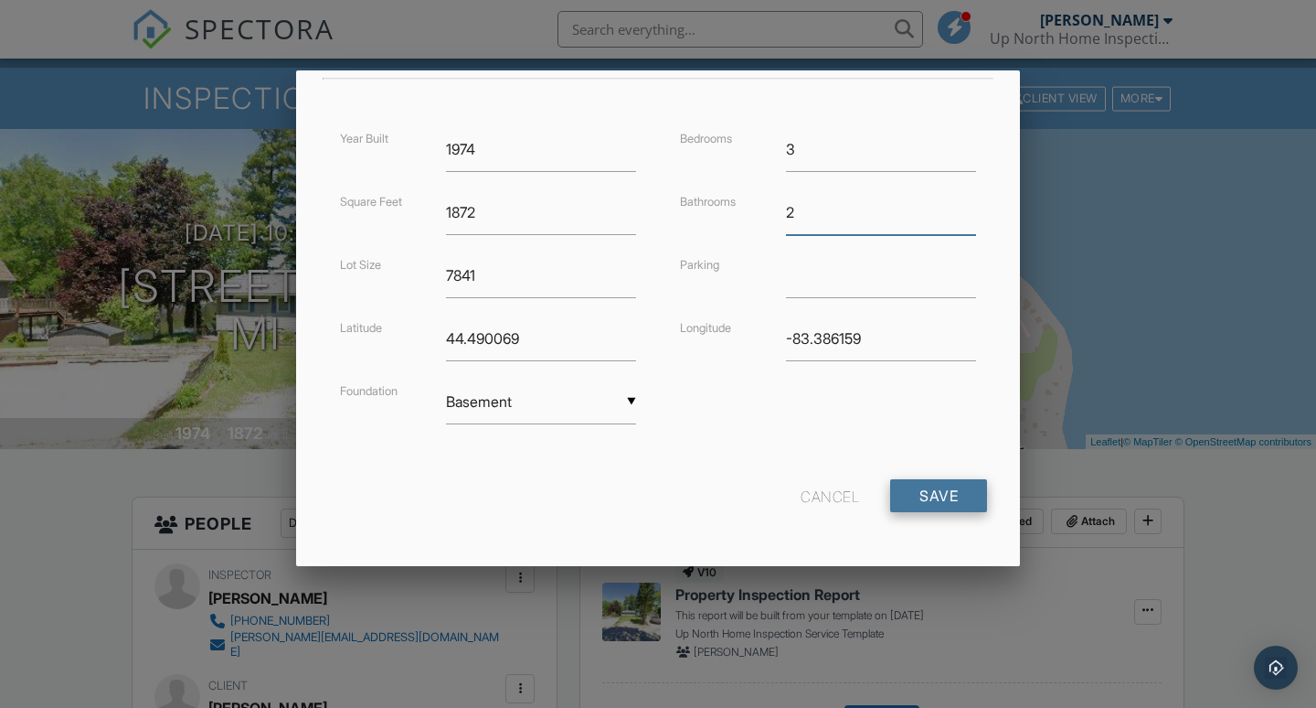
scroll to position [417, 0]
type input "2"
click at [945, 498] on input "Save" at bounding box center [938, 497] width 97 height 33
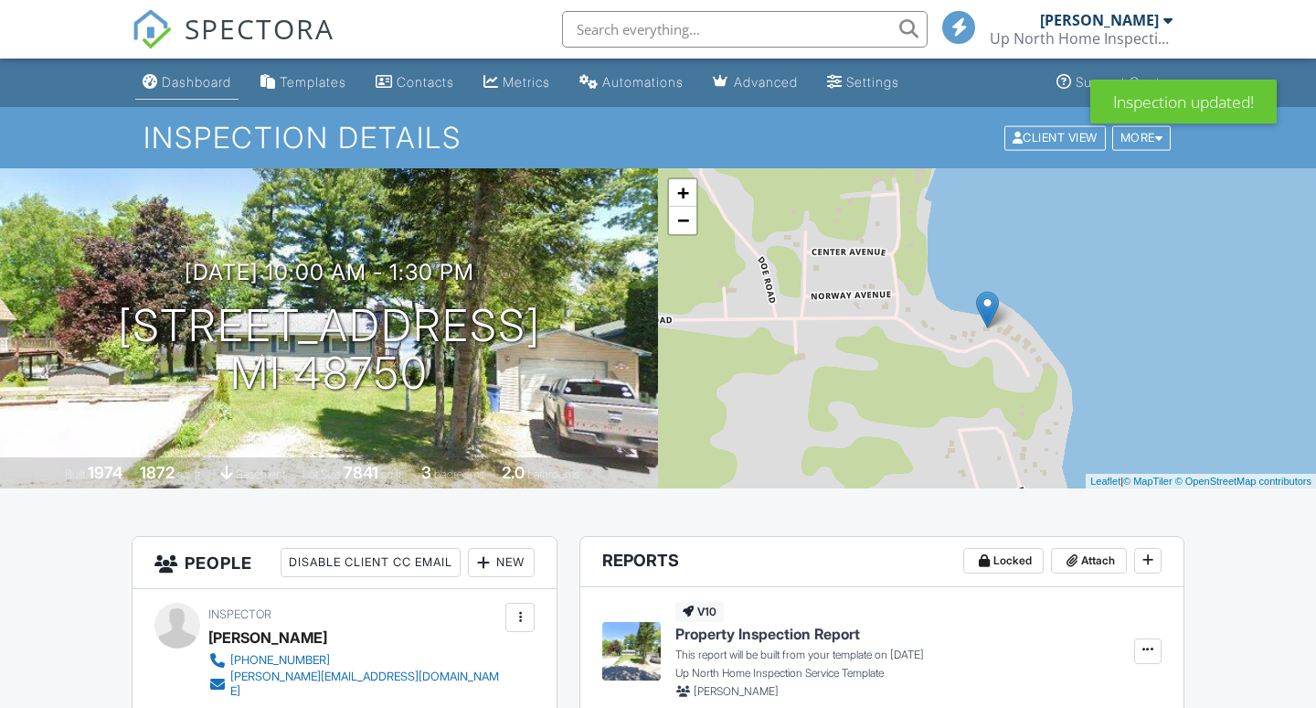
click at [196, 89] on div "Dashboard" at bounding box center [196, 82] width 69 height 16
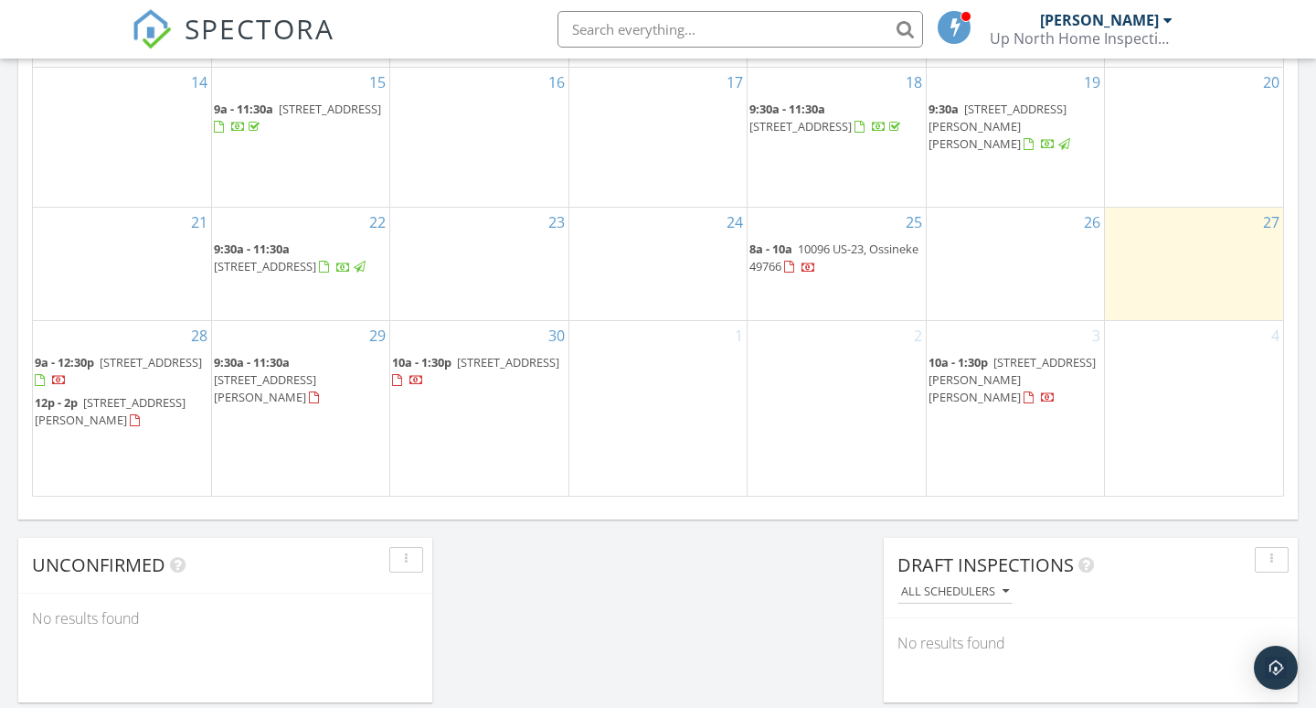
scroll to position [1178, 0]
click at [804, 255] on span "10096 US-23, Ossineke 49766" at bounding box center [834, 260] width 169 height 34
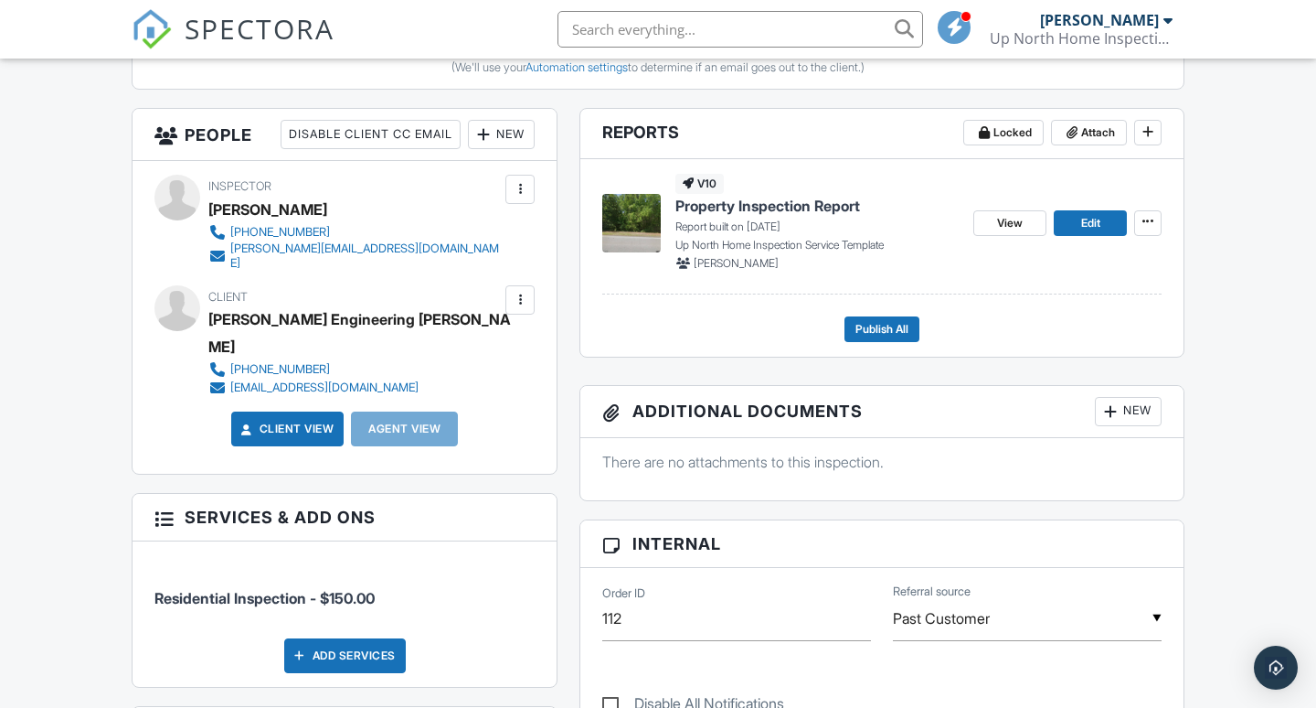
scroll to position [495, 0]
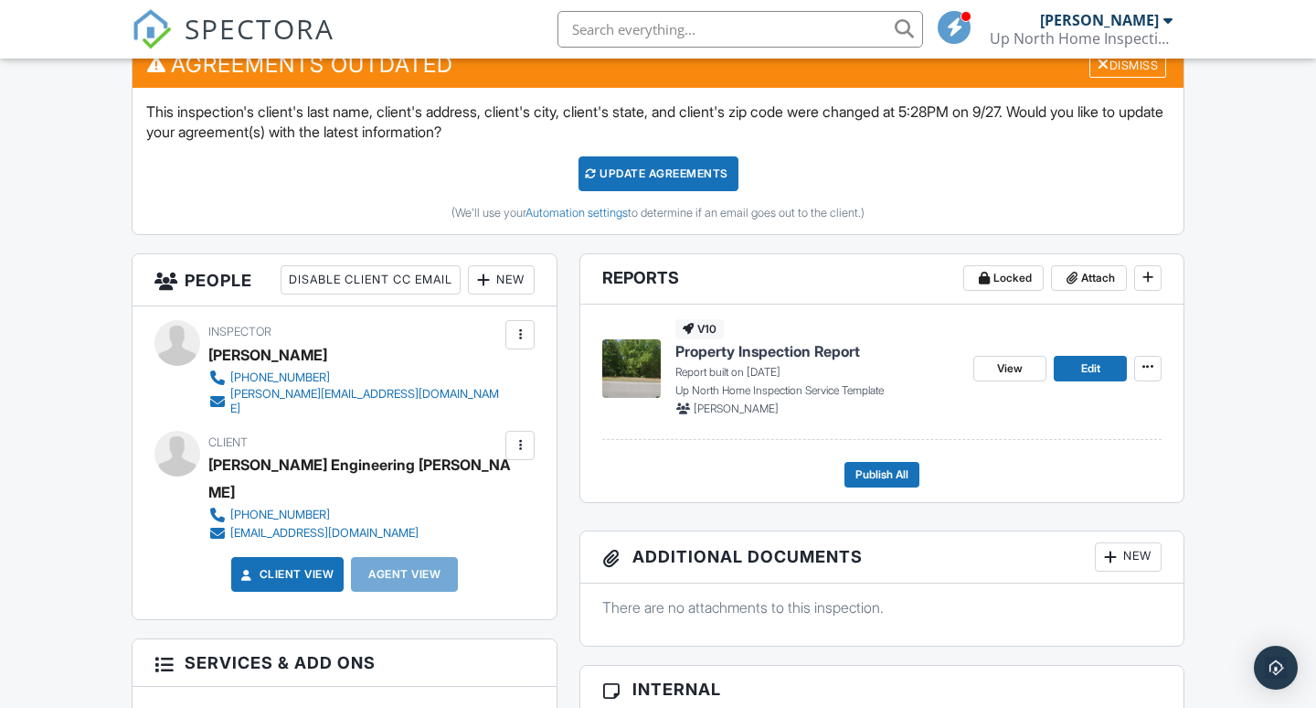
click at [655, 163] on div "Update Agreements" at bounding box center [659, 173] width 160 height 35
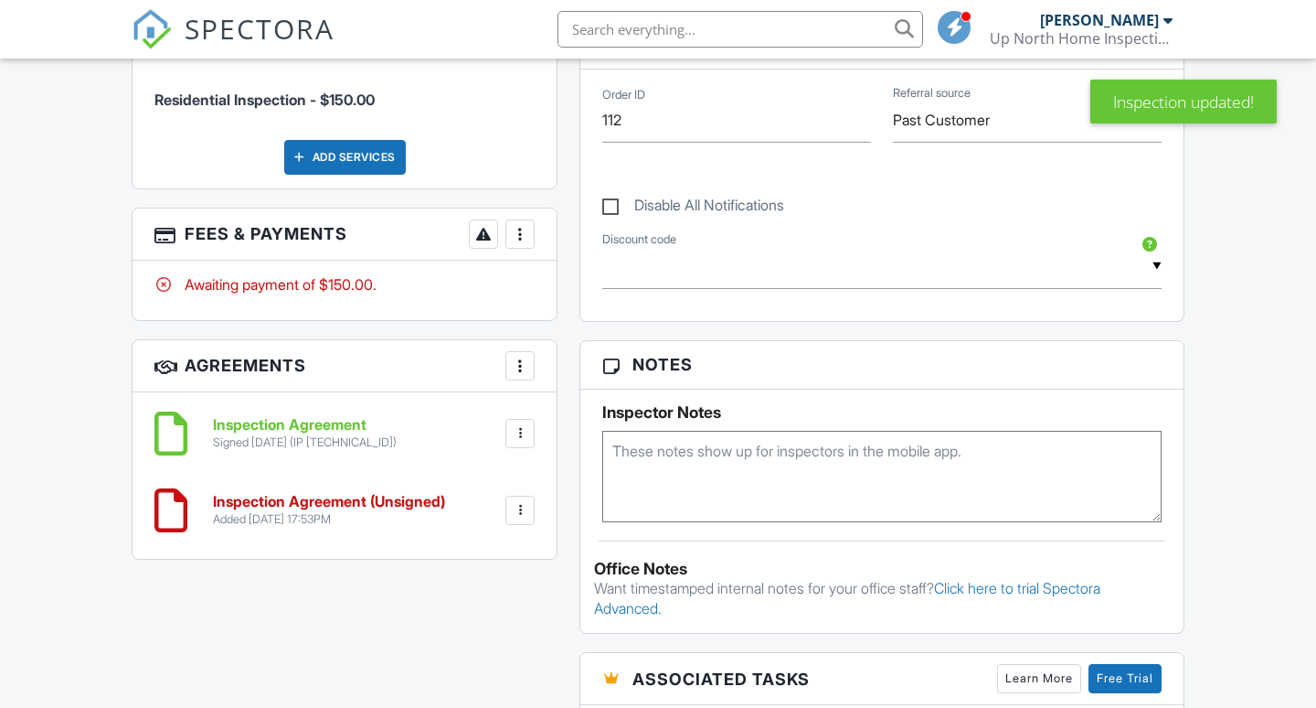
click at [517, 501] on div at bounding box center [520, 510] width 18 height 18
click at [473, 629] on li "Delete" at bounding box center [472, 652] width 104 height 46
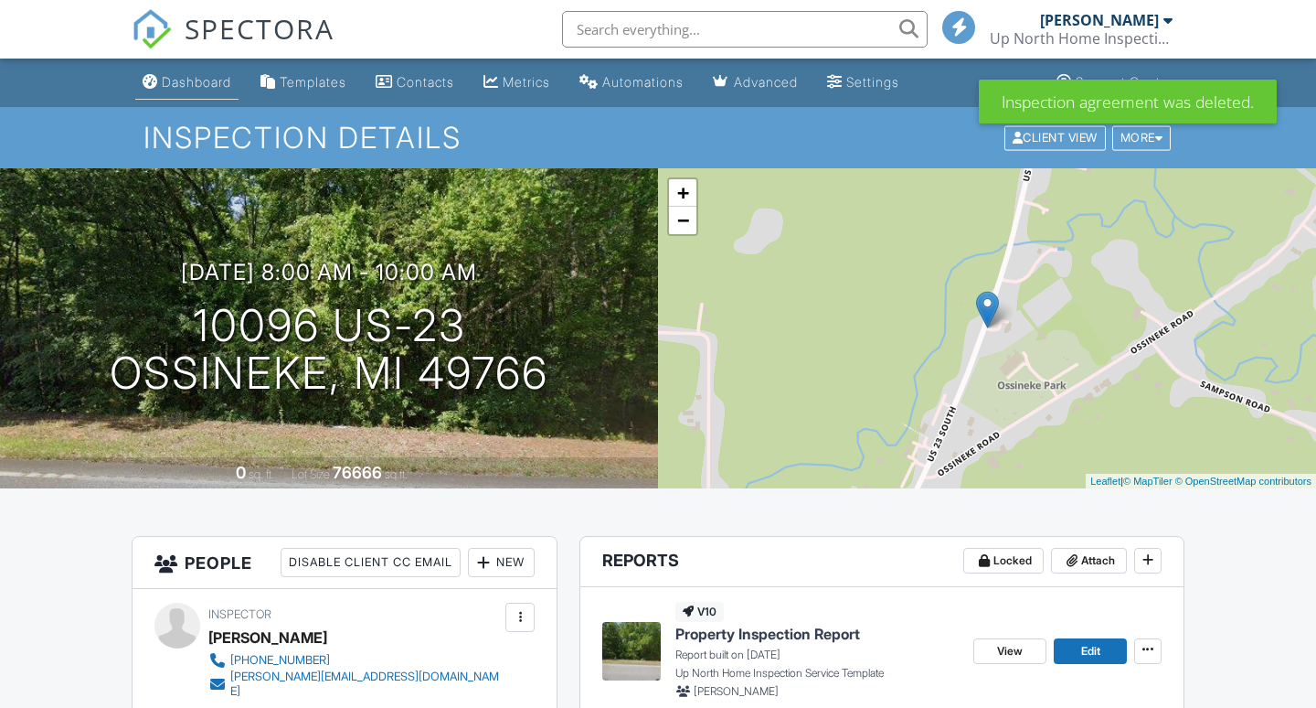
click at [182, 85] on div "Dashboard" at bounding box center [196, 82] width 69 height 16
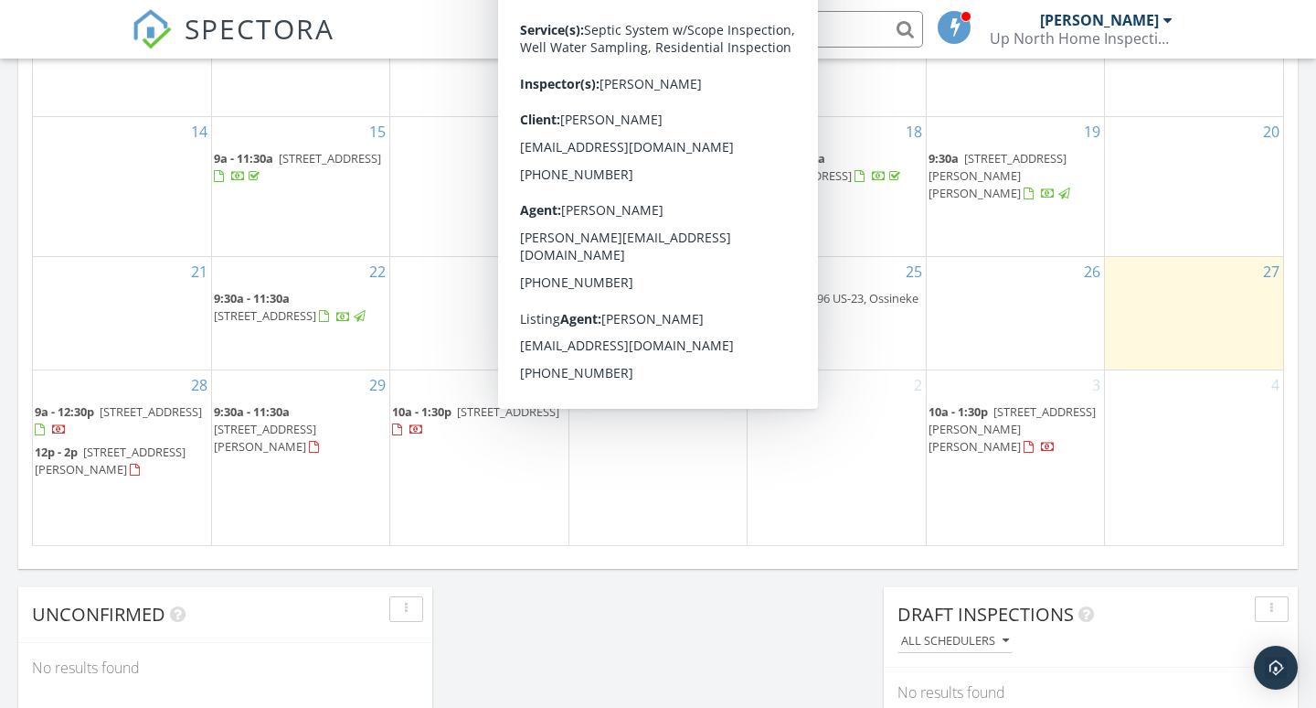
scroll to position [1139, 0]
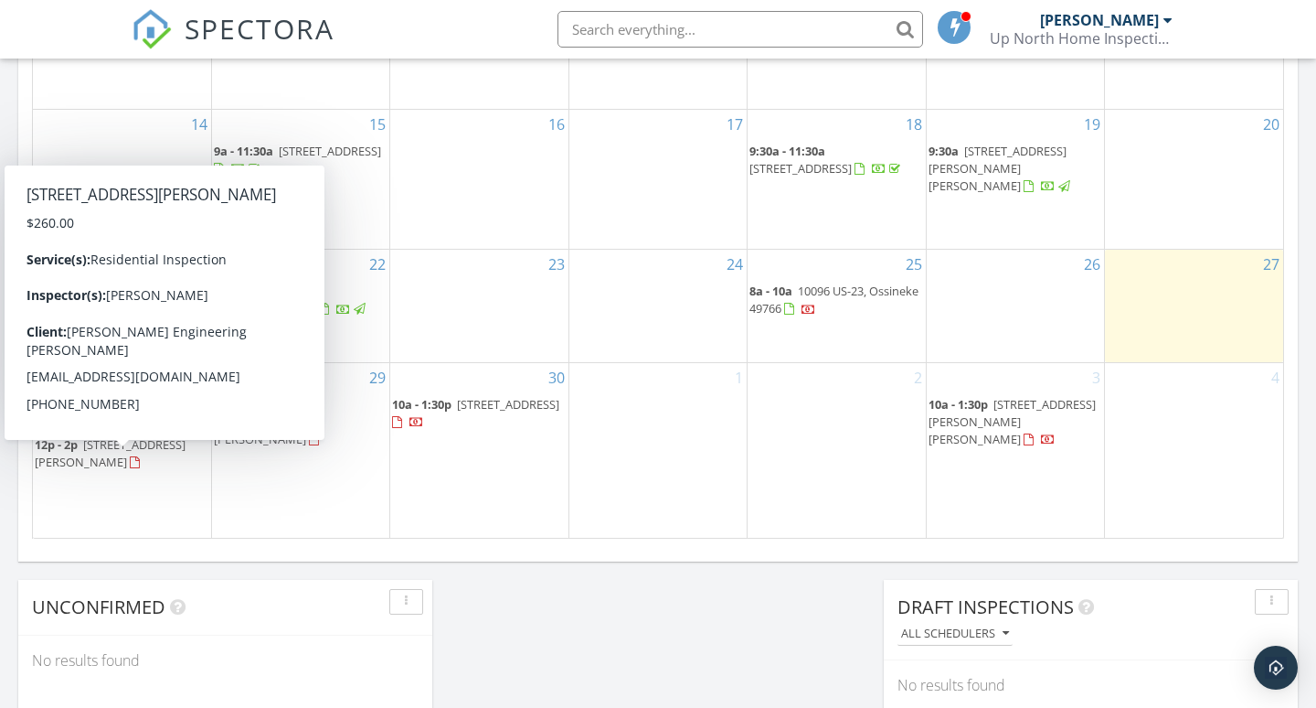
click at [73, 467] on span "4729 Dangler Rd, Onaway 49765" at bounding box center [110, 453] width 151 height 34
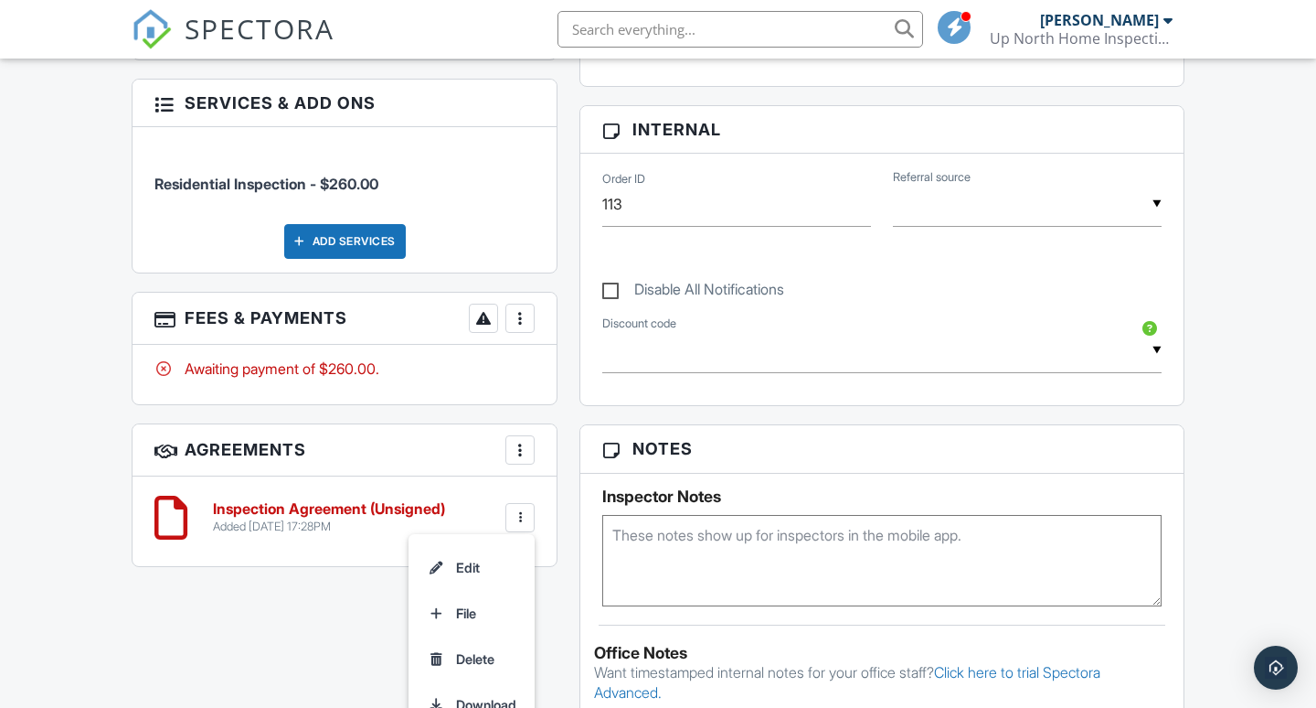
click at [276, 501] on h6 "Inspection Agreement (Unsigned)" at bounding box center [329, 509] width 232 height 16
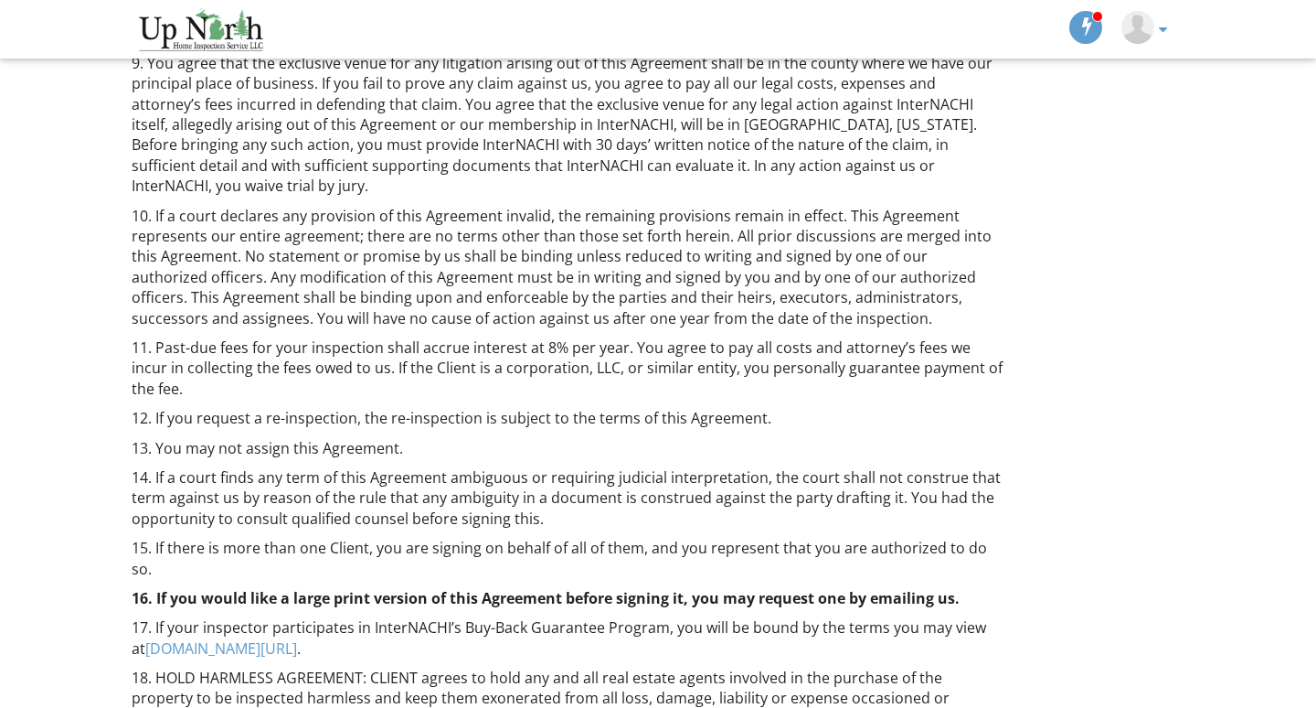
scroll to position [1506, 0]
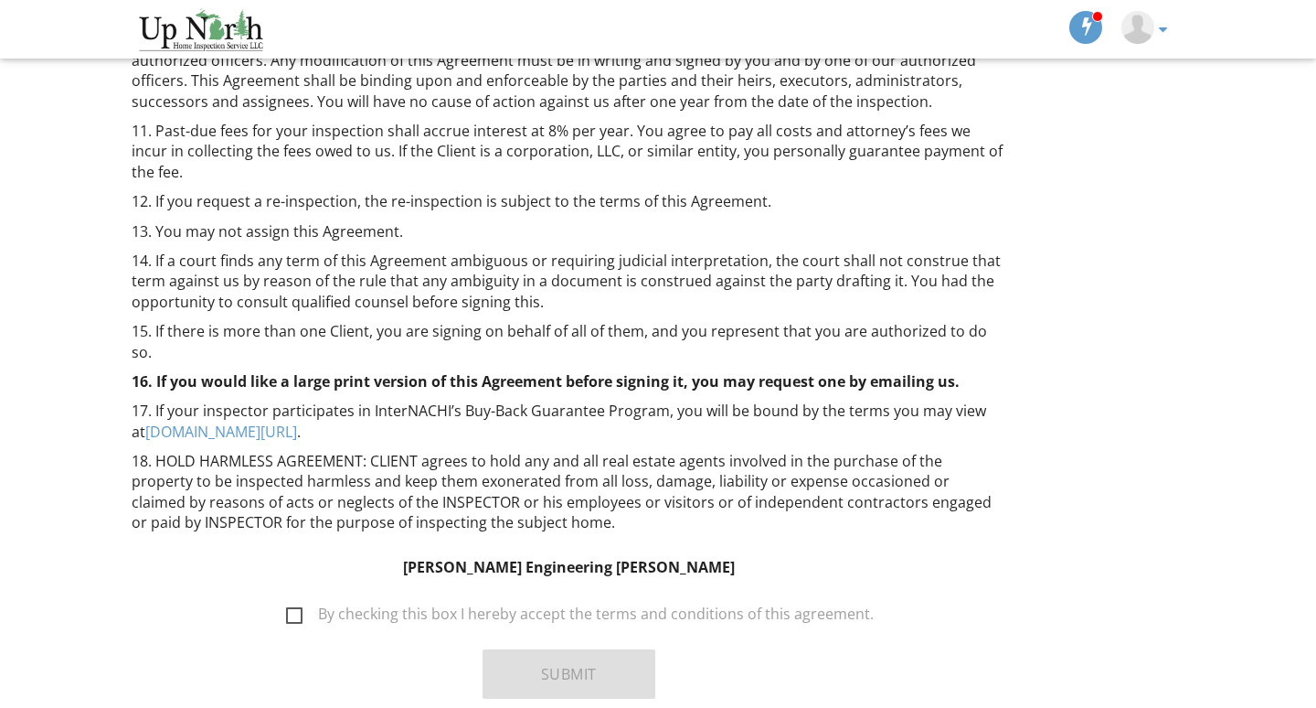
click at [296, 605] on label "By checking this box I hereby accept the terms and conditions of this agreement." at bounding box center [580, 616] width 588 height 23
click at [287, 599] on input "By checking this box I hereby accept the terms and conditions of this agreement." at bounding box center [281, 605] width 12 height 12
checkbox input "true"
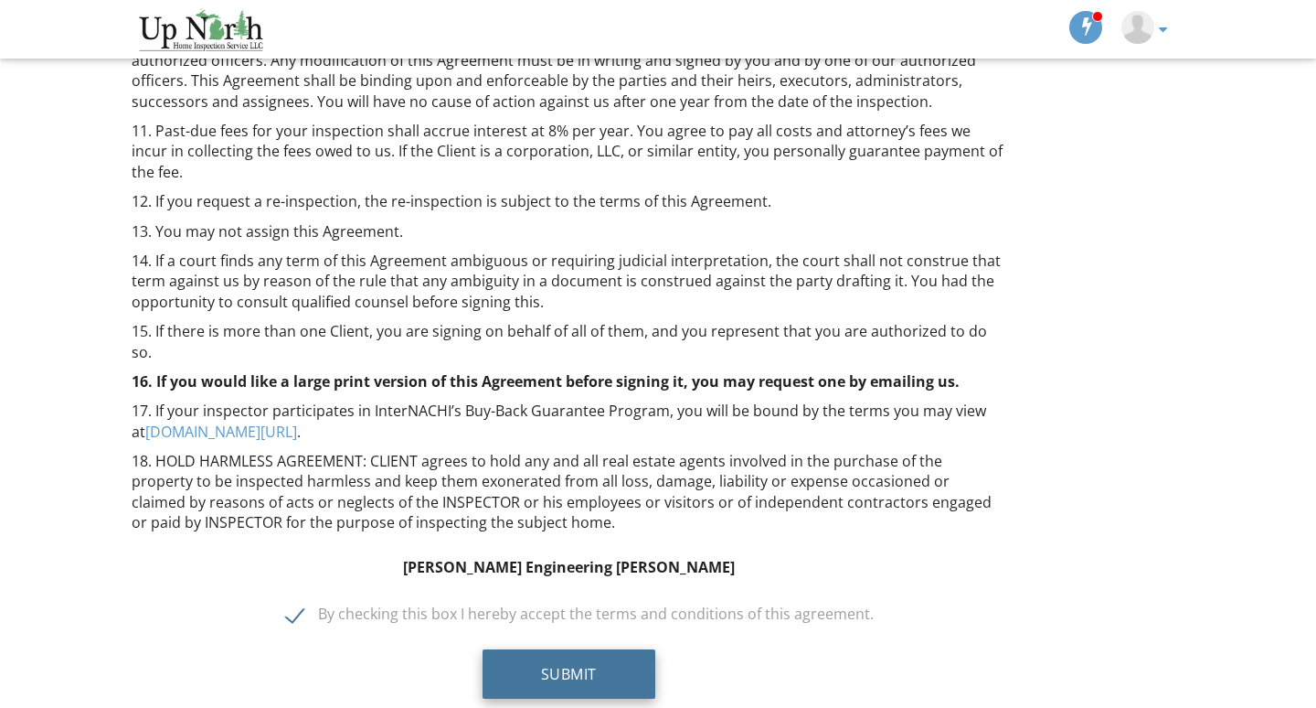
click at [569, 649] on button "Submit" at bounding box center [569, 673] width 173 height 49
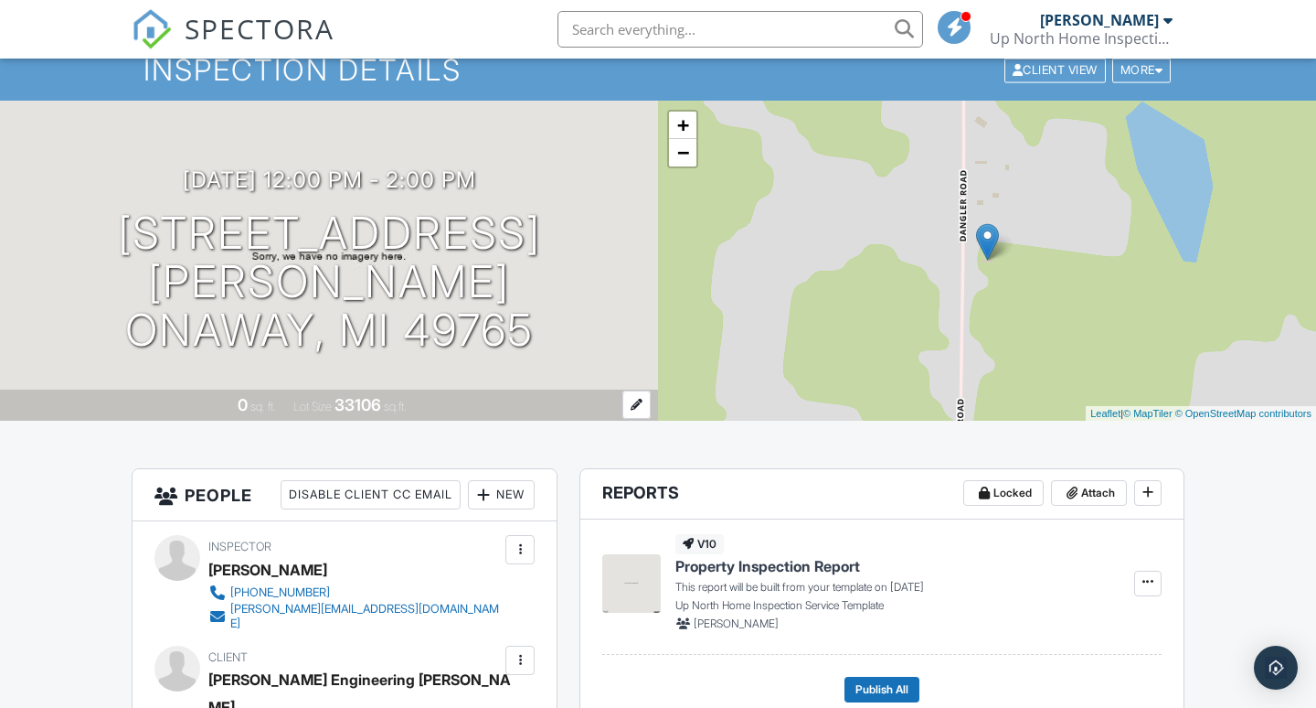
scroll to position [68, 0]
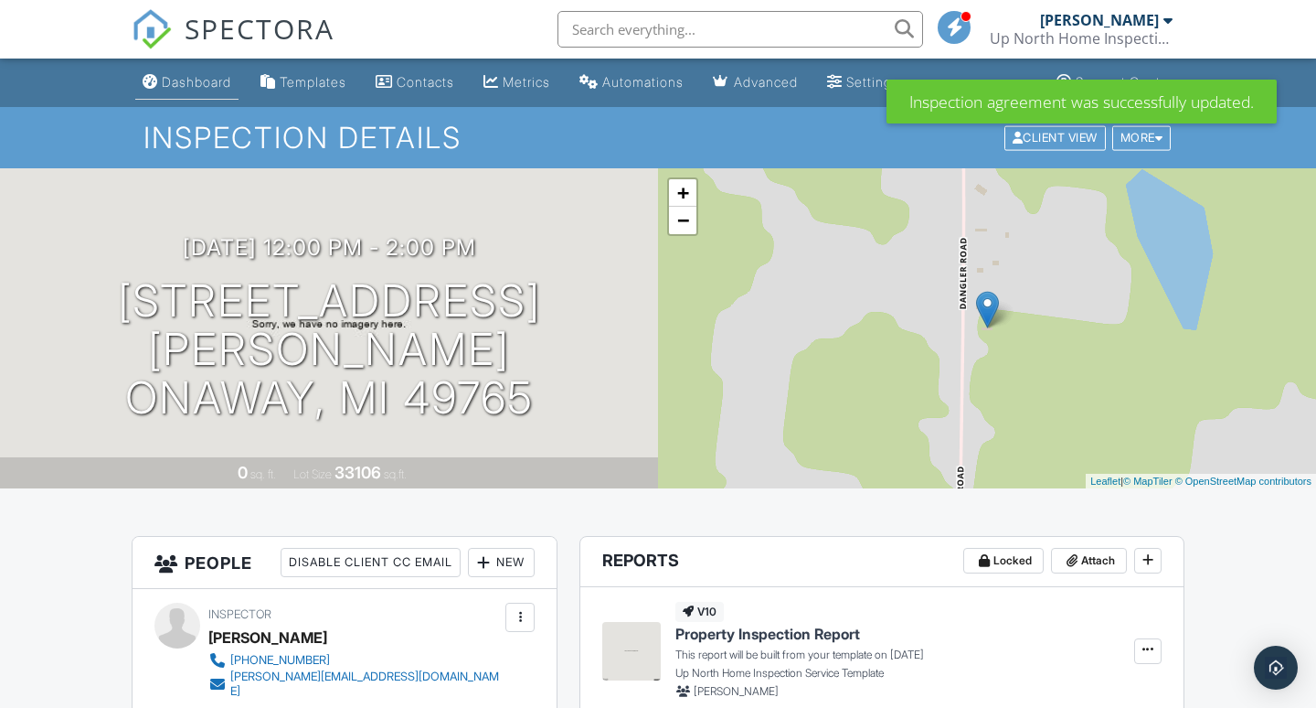
click at [198, 81] on div "Dashboard" at bounding box center [196, 82] width 69 height 16
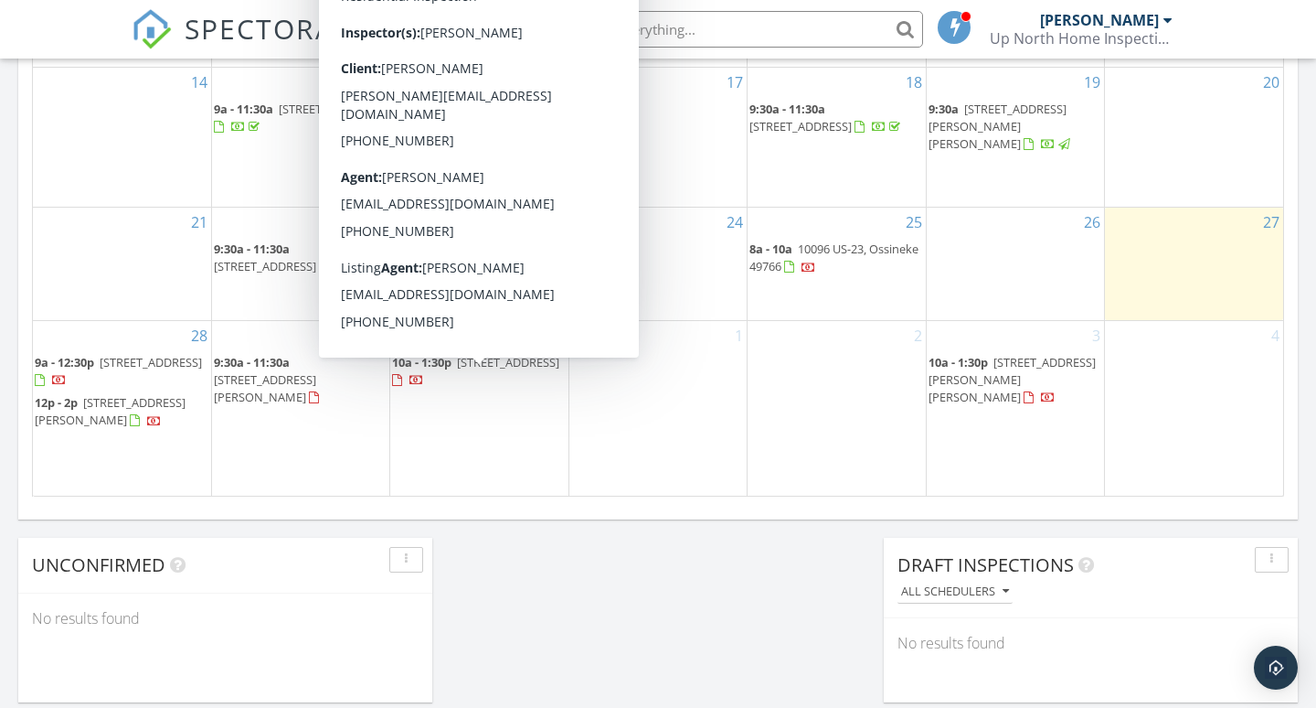
scroll to position [1192, 0]
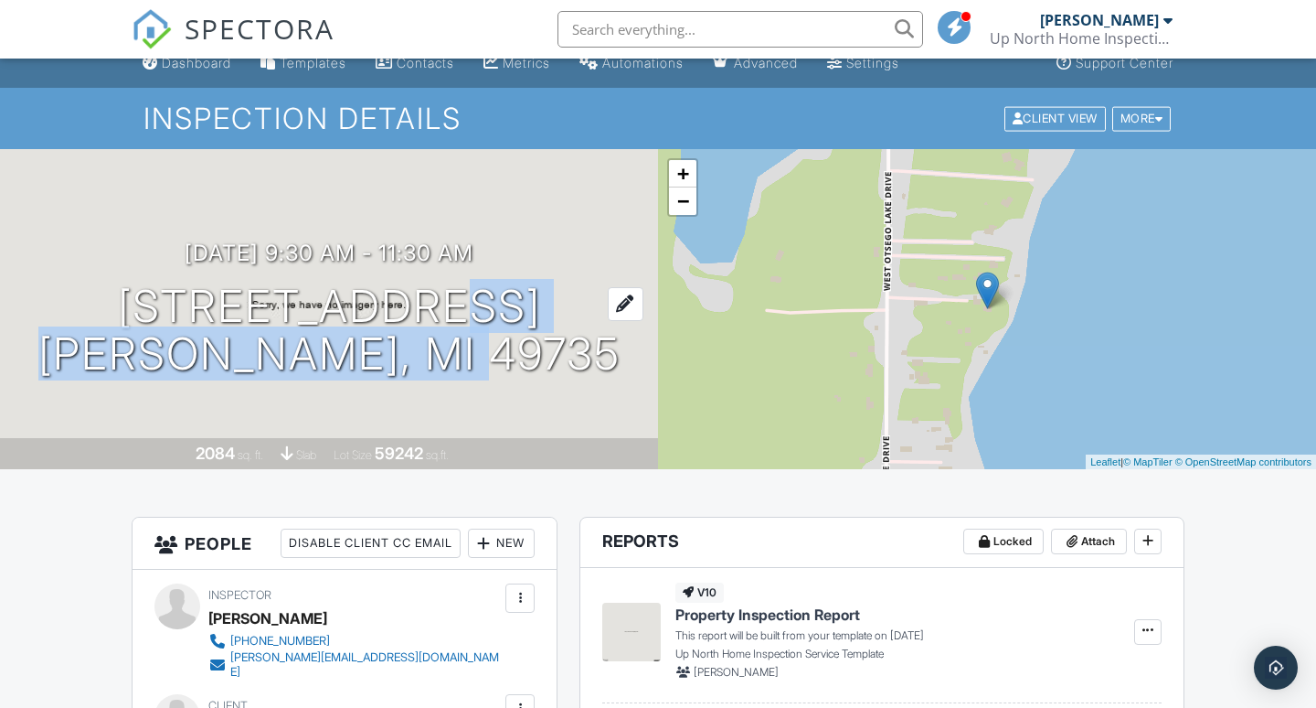
drag, startPoint x: 606, startPoint y: 307, endPoint x: 361, endPoint y: 314, distance: 245.1
click at [375, 290] on div "09/29/2025 9:30 am - 11:30 am 3527 W Otsego Lake Dr Gaylord, MI 49735" at bounding box center [329, 309] width 658 height 138
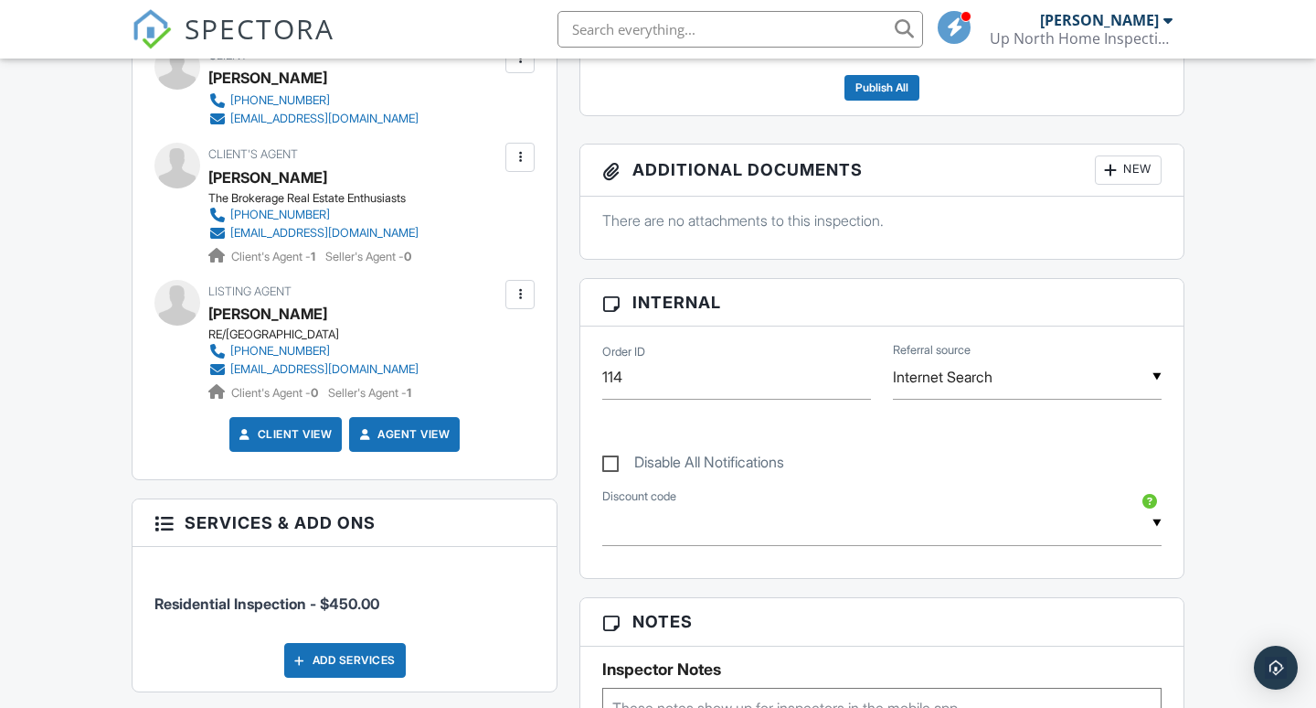
scroll to position [198, 0]
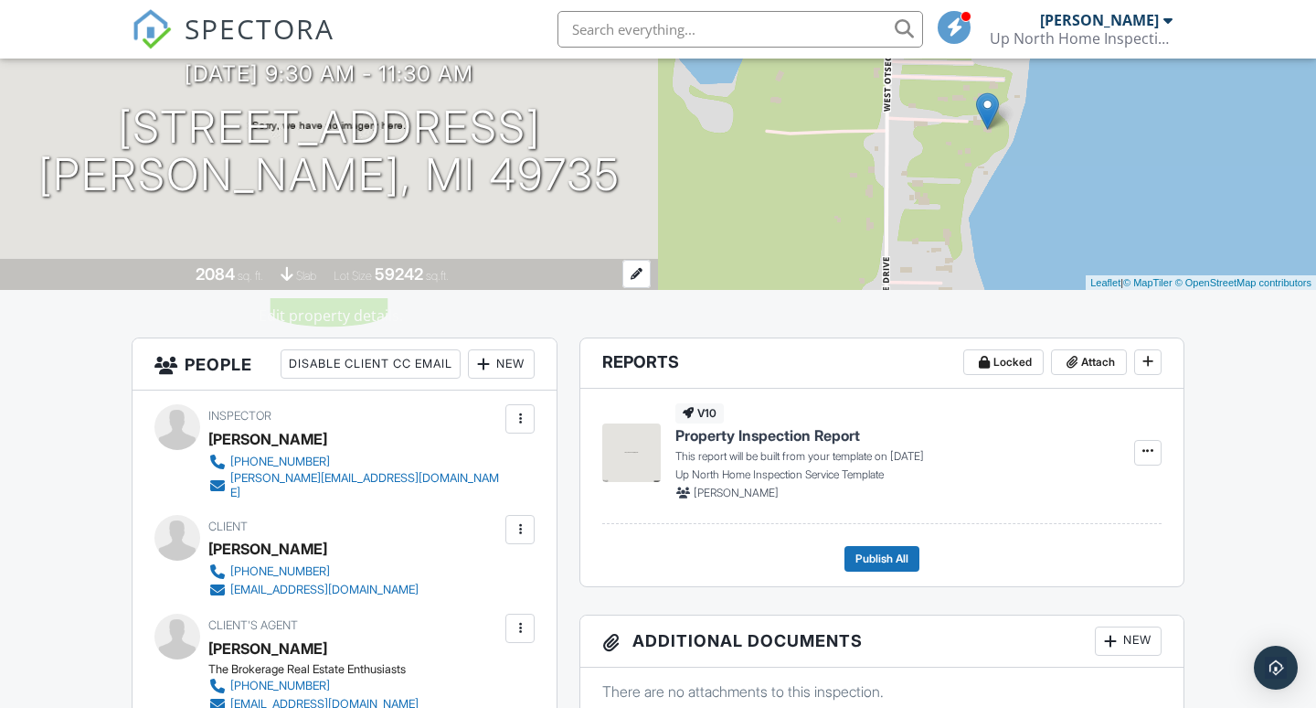
click at [638, 275] on div at bounding box center [637, 274] width 28 height 28
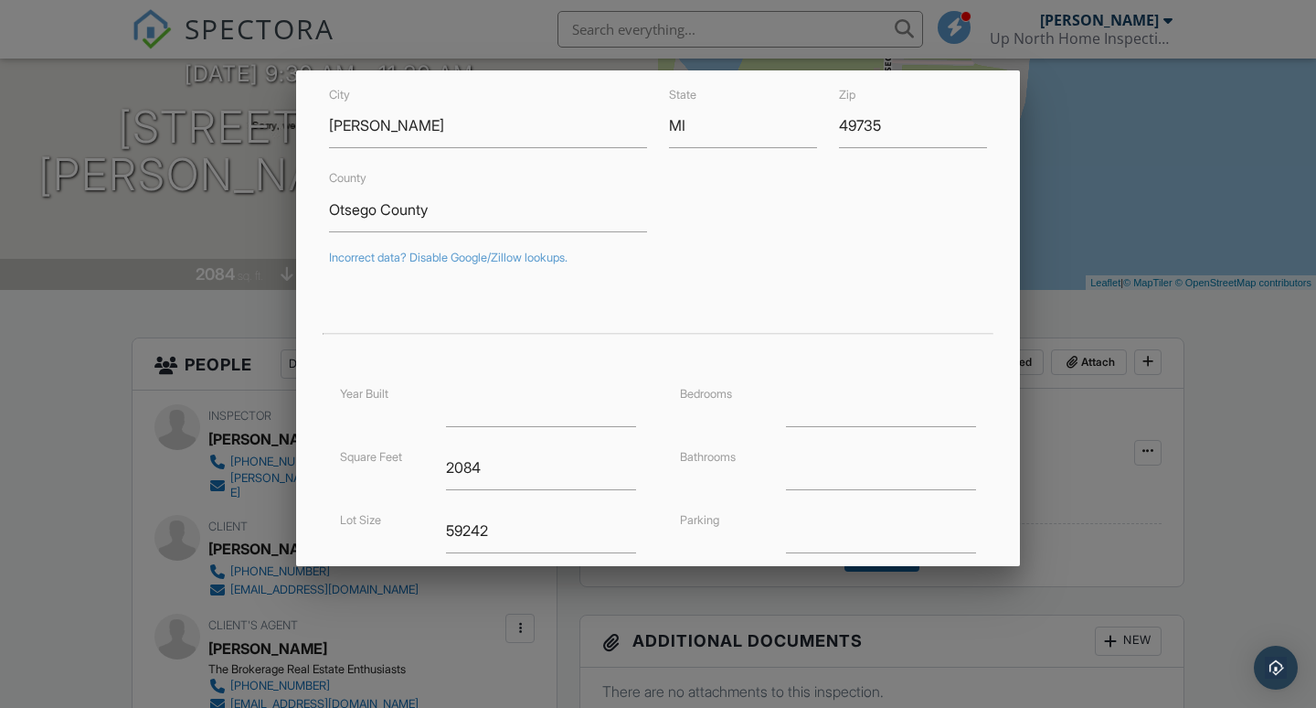
scroll to position [181, 0]
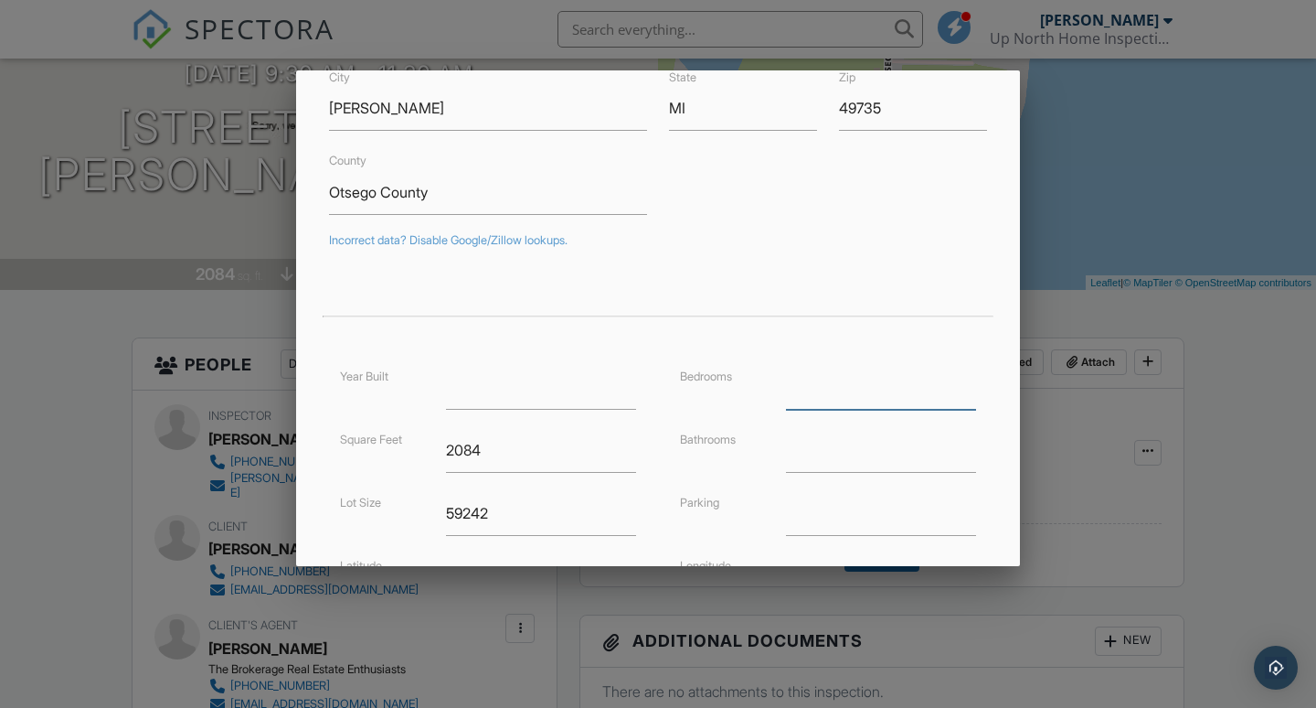
click at [857, 397] on input "number" at bounding box center [881, 387] width 190 height 45
type input "3"
click at [856, 452] on input "2" at bounding box center [881, 450] width 190 height 45
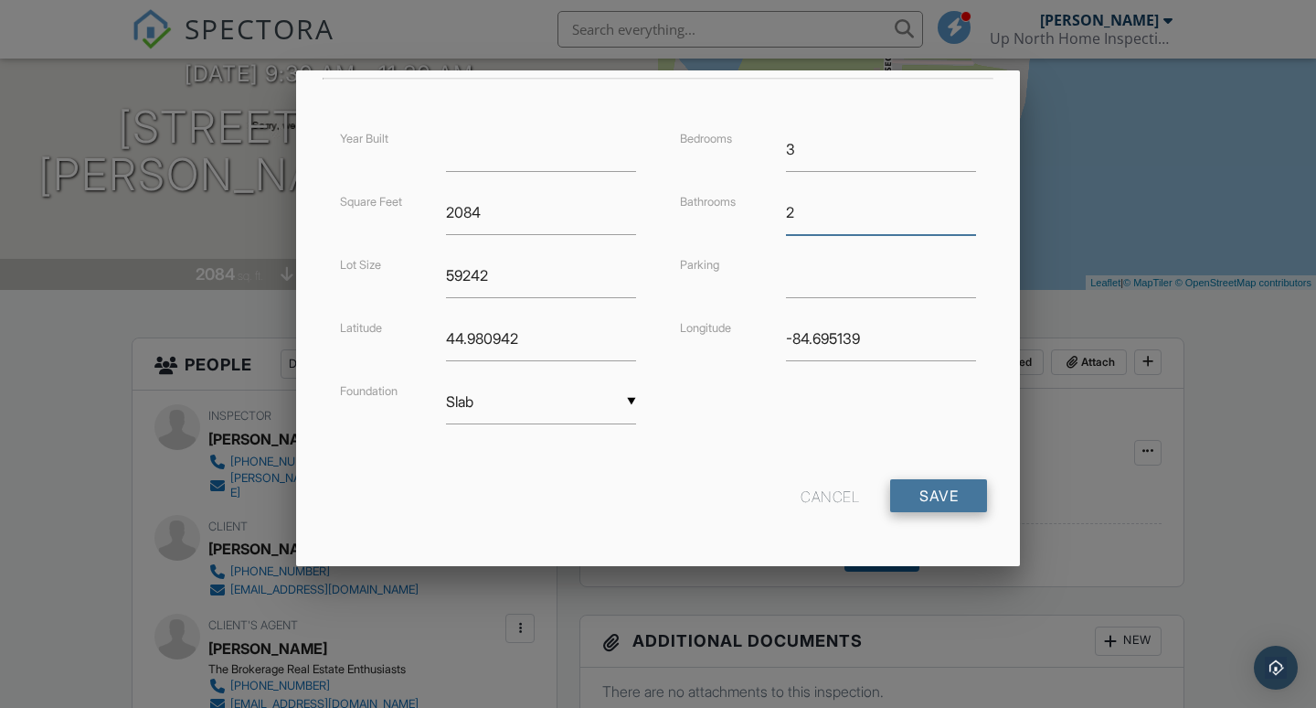
scroll to position [417, 0]
type input "2"
click at [936, 490] on input "Save" at bounding box center [938, 497] width 97 height 33
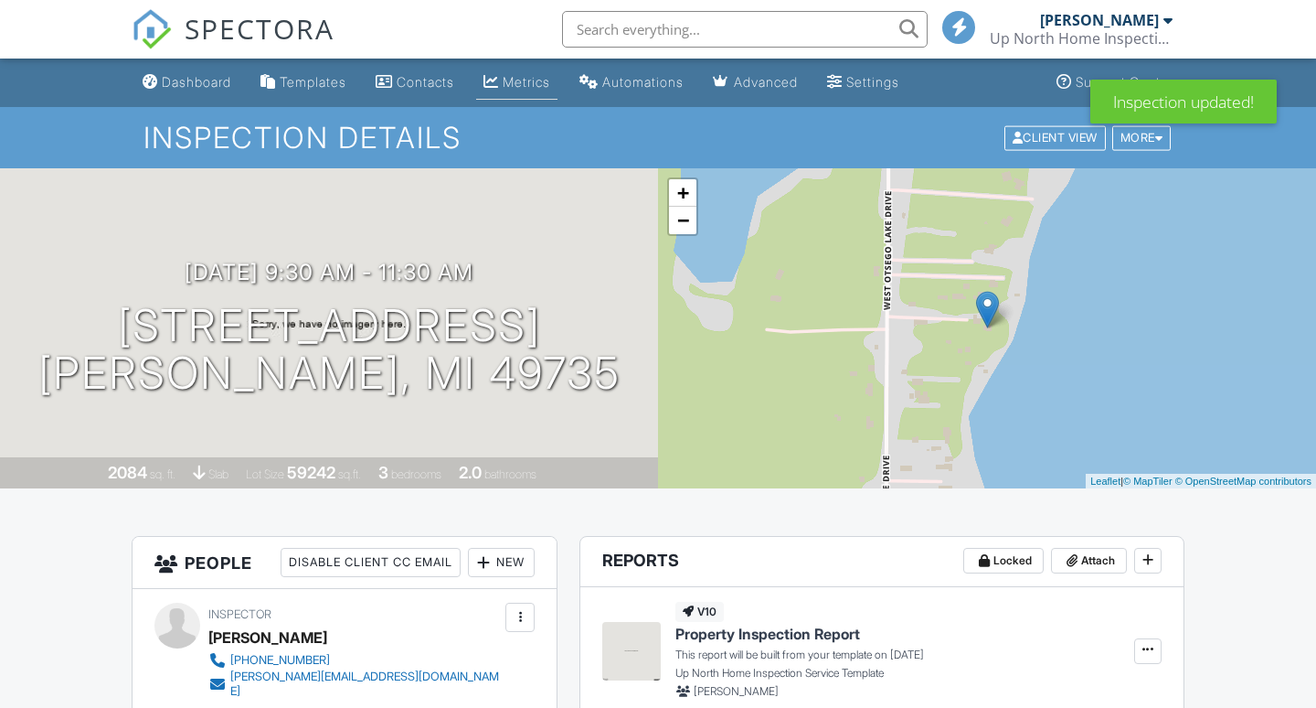
click at [513, 80] on link "Metrics" at bounding box center [516, 83] width 81 height 34
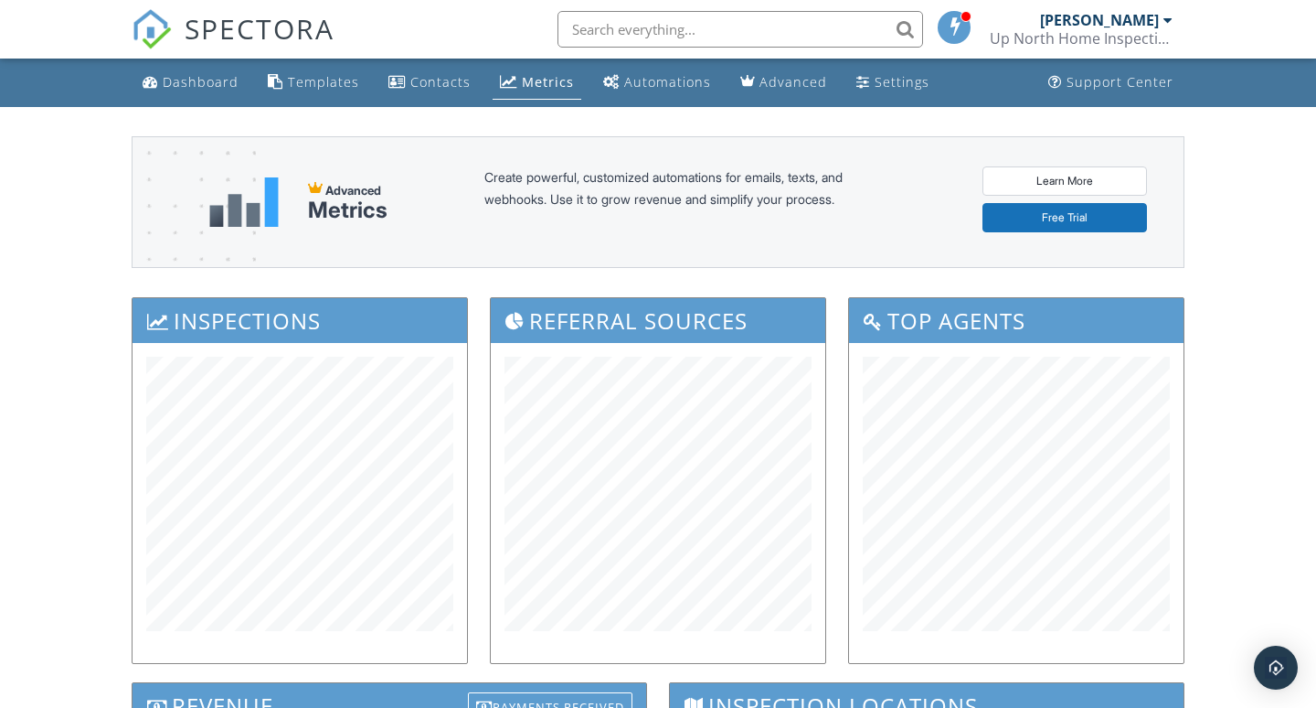
click at [1166, 22] on div at bounding box center [1168, 20] width 9 height 15
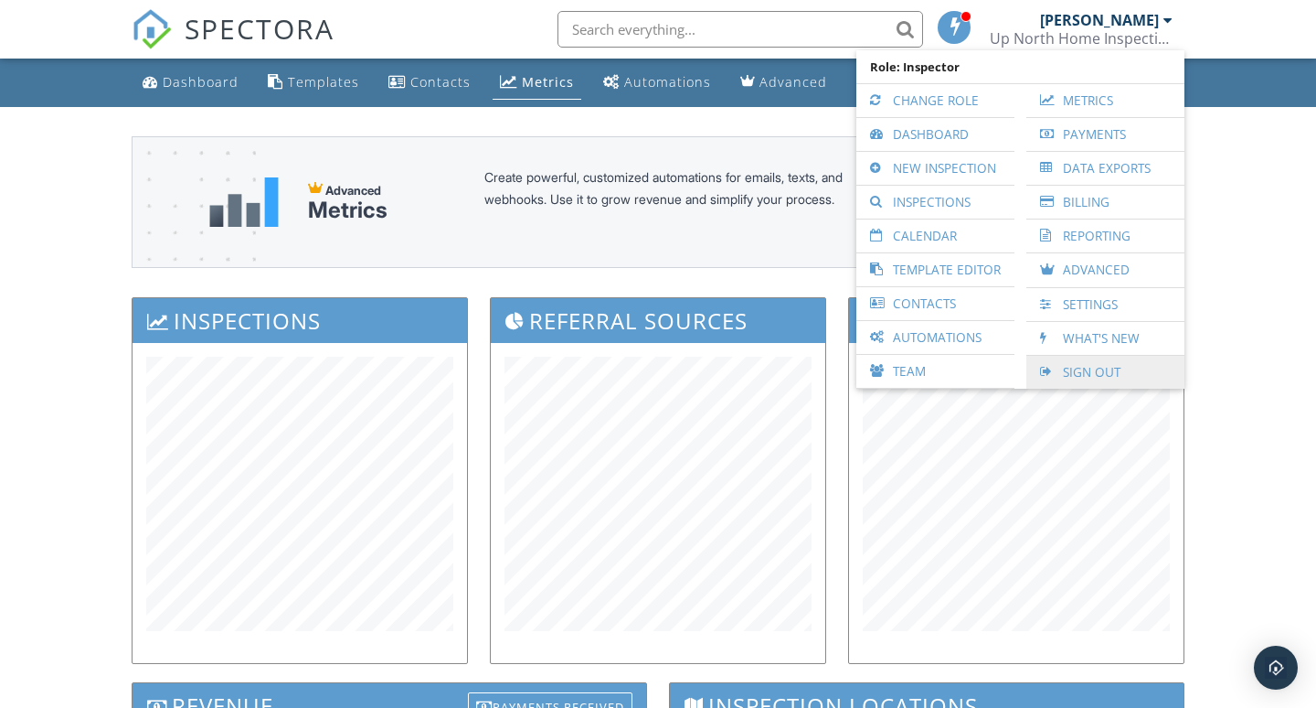
click at [1078, 374] on link "Sign Out" at bounding box center [1106, 372] width 140 height 33
